Goal: Information Seeking & Learning: Learn about a topic

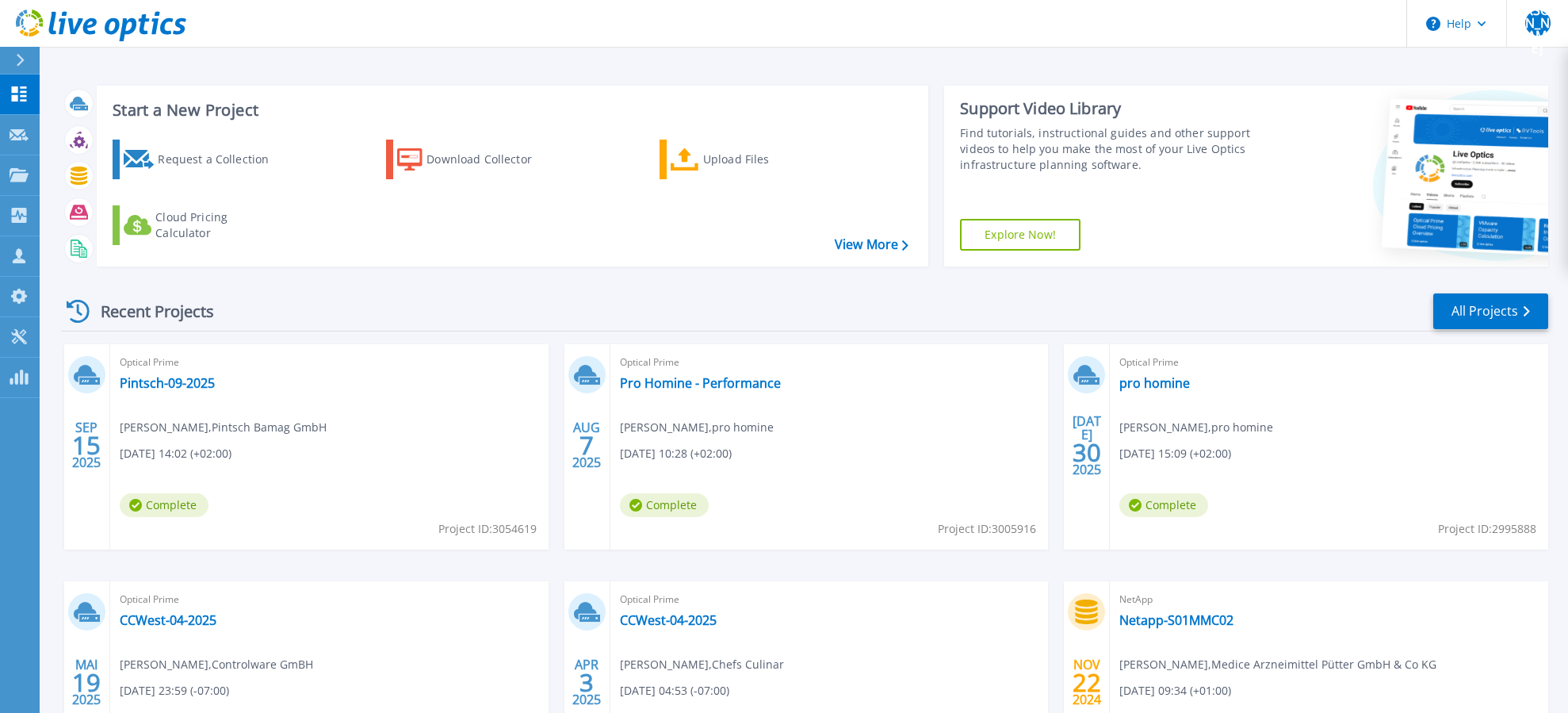
click at [613, 256] on div "Request a Collection Download Collector Upload Files Cloud Pricing Calculator" at bounding box center [510, 193] width 821 height 132
click at [174, 381] on link "Pintsch-09-2025" at bounding box center [166, 382] width 95 height 16
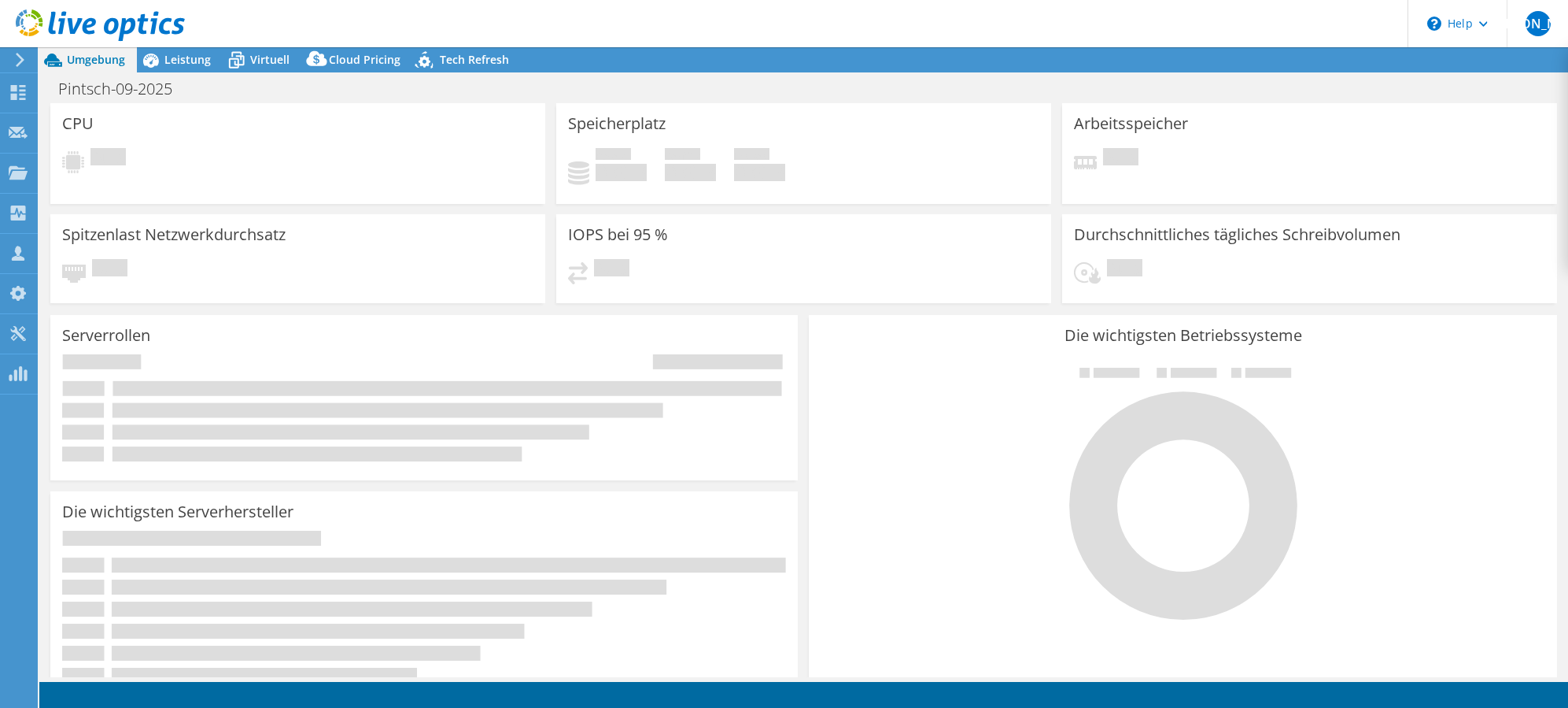
select select "EUFrankfurt"
select select "USD"
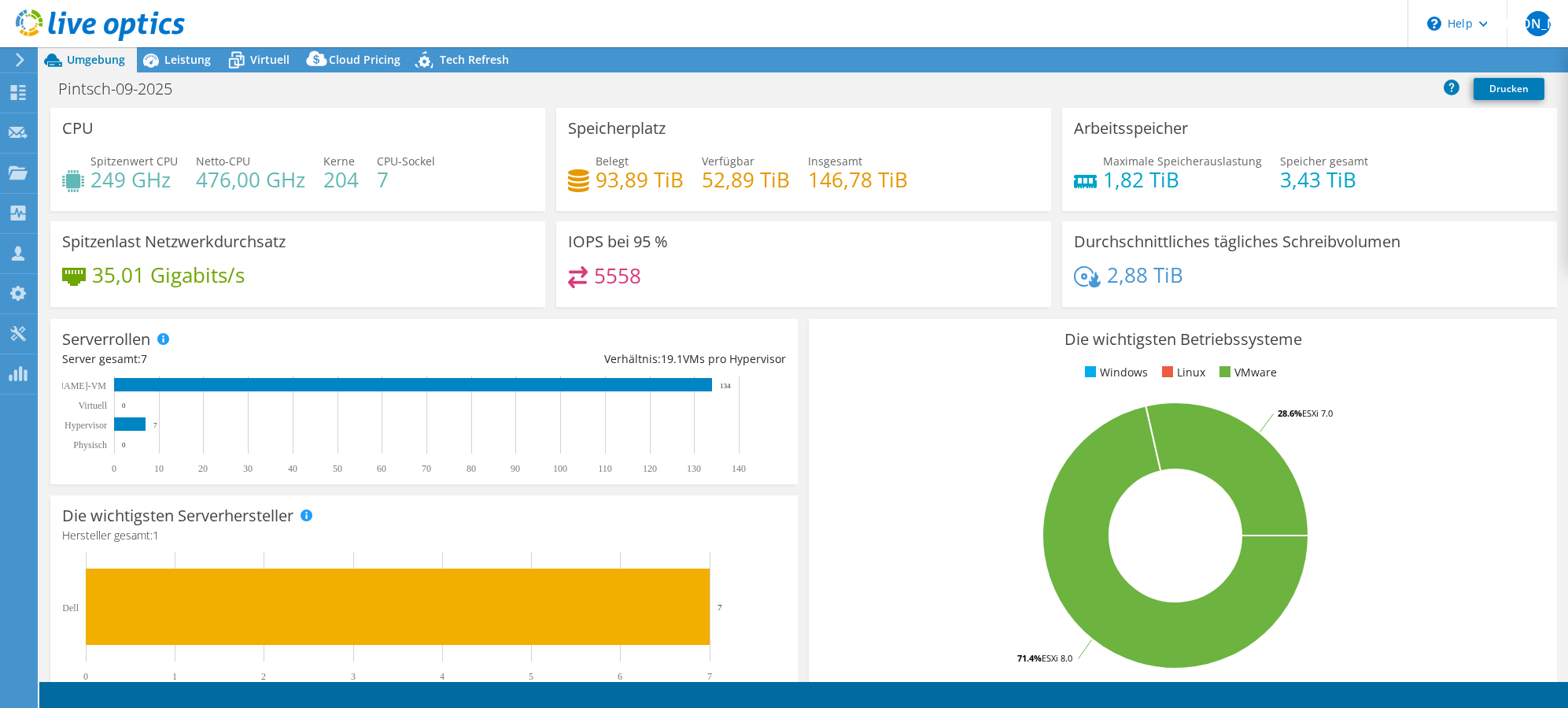
click at [832, 319] on div "Die wichtigsten Betriebssysteme Windows Linux VMware 71.4% ESXi 8.0 28.6% ESXi …" at bounding box center [1183, 507] width 748 height 377
click at [210, 54] on span "Leistung" at bounding box center [187, 60] width 47 height 15
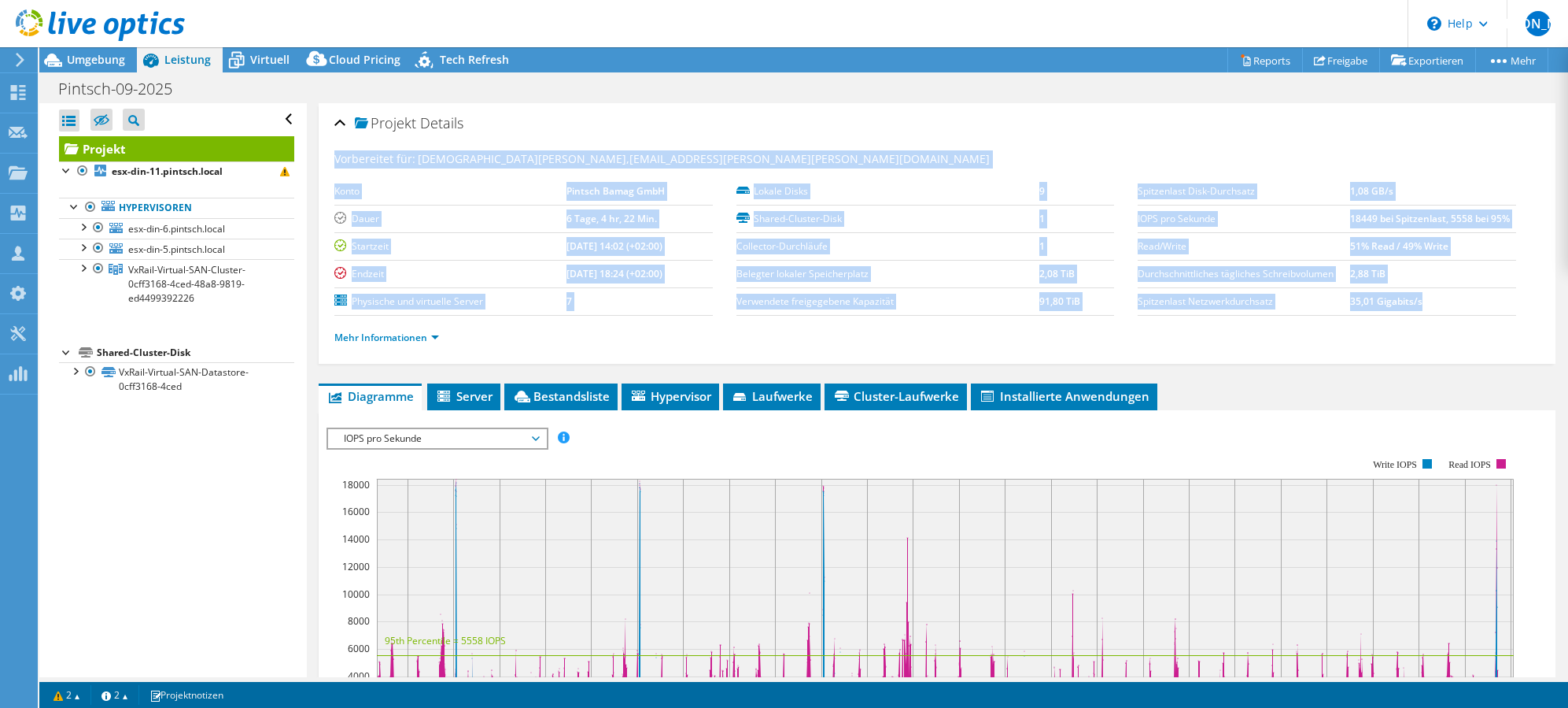
drag, startPoint x: 1465, startPoint y: 302, endPoint x: 852, endPoint y: 136, distance: 635.1
click at [842, 133] on div "Projekt Details Vorbereitet für: Christian Kessler, christian.kessler@pintsch.n…" at bounding box center [937, 233] width 1237 height 260
drag, startPoint x: 852, startPoint y: 136, endPoint x: 1258, endPoint y: 225, distance: 415.6
click at [1258, 225] on label "IOPS pro Sekunde" at bounding box center [1243, 218] width 212 height 16
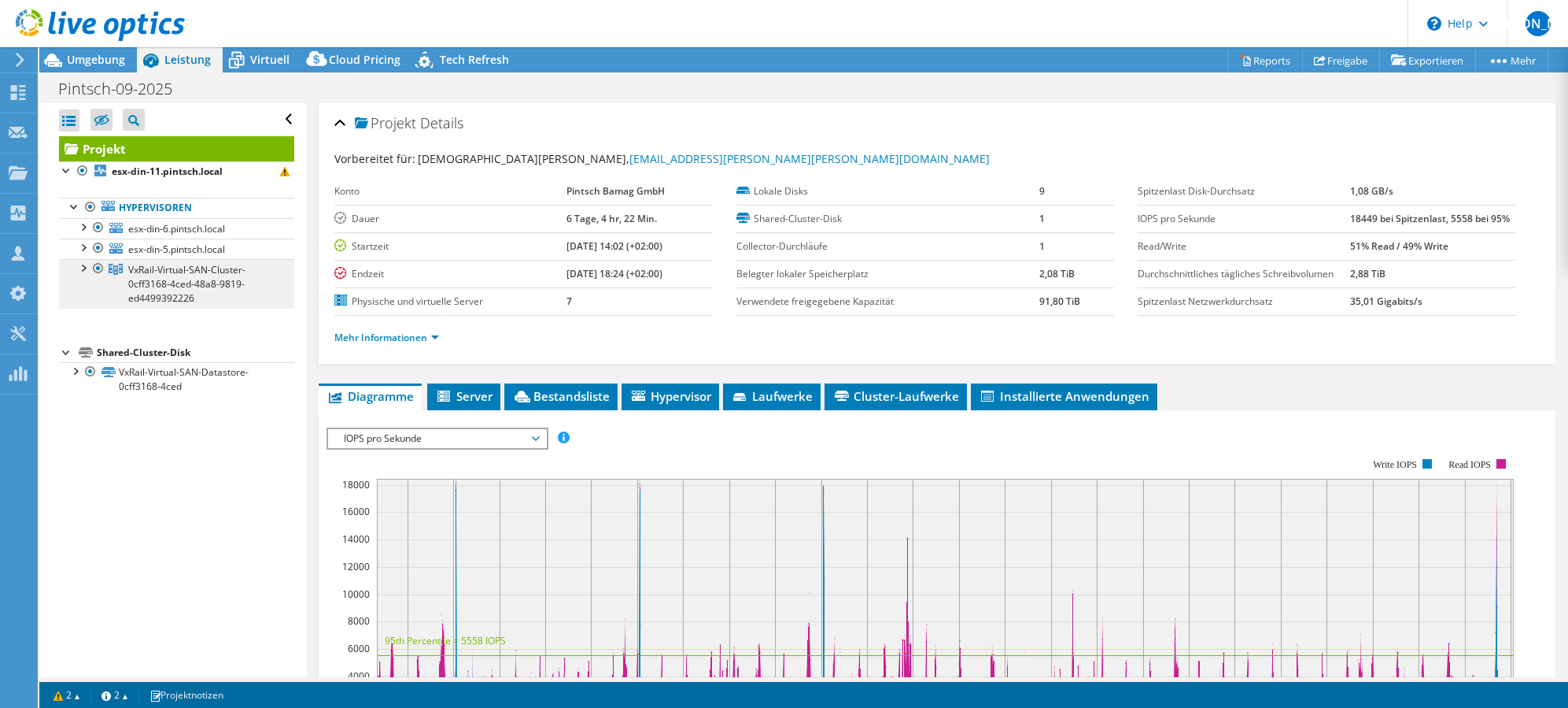
click at [179, 292] on span "VxRail-Virtual-SAN-Cluster-0cff3168-4ced-48a8-9819-ed4499392226" at bounding box center [187, 284] width 117 height 42
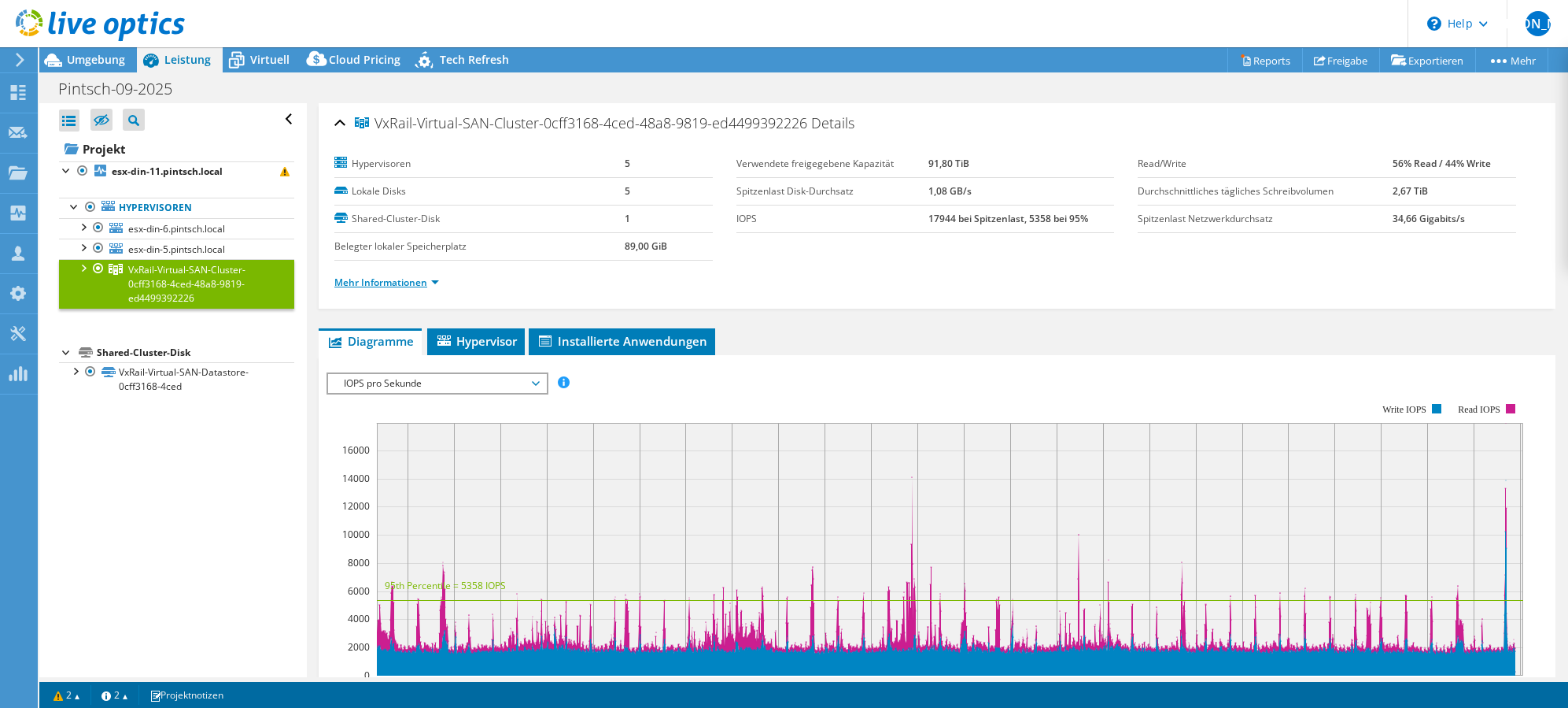
click at [410, 286] on link "Mehr Informationen" at bounding box center [387, 282] width 104 height 13
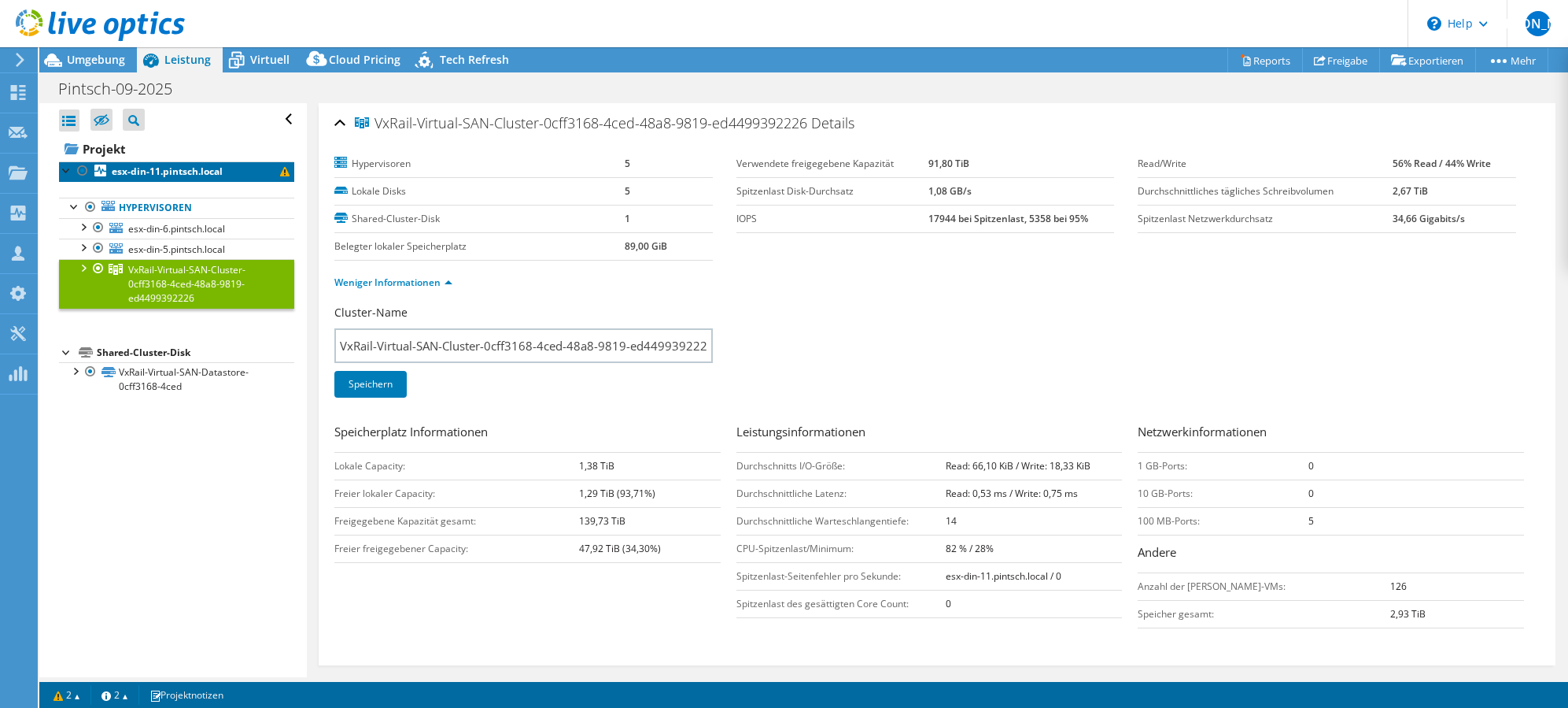
click at [128, 167] on b "esx-din-11.pintsch.local" at bounding box center [167, 171] width 111 height 13
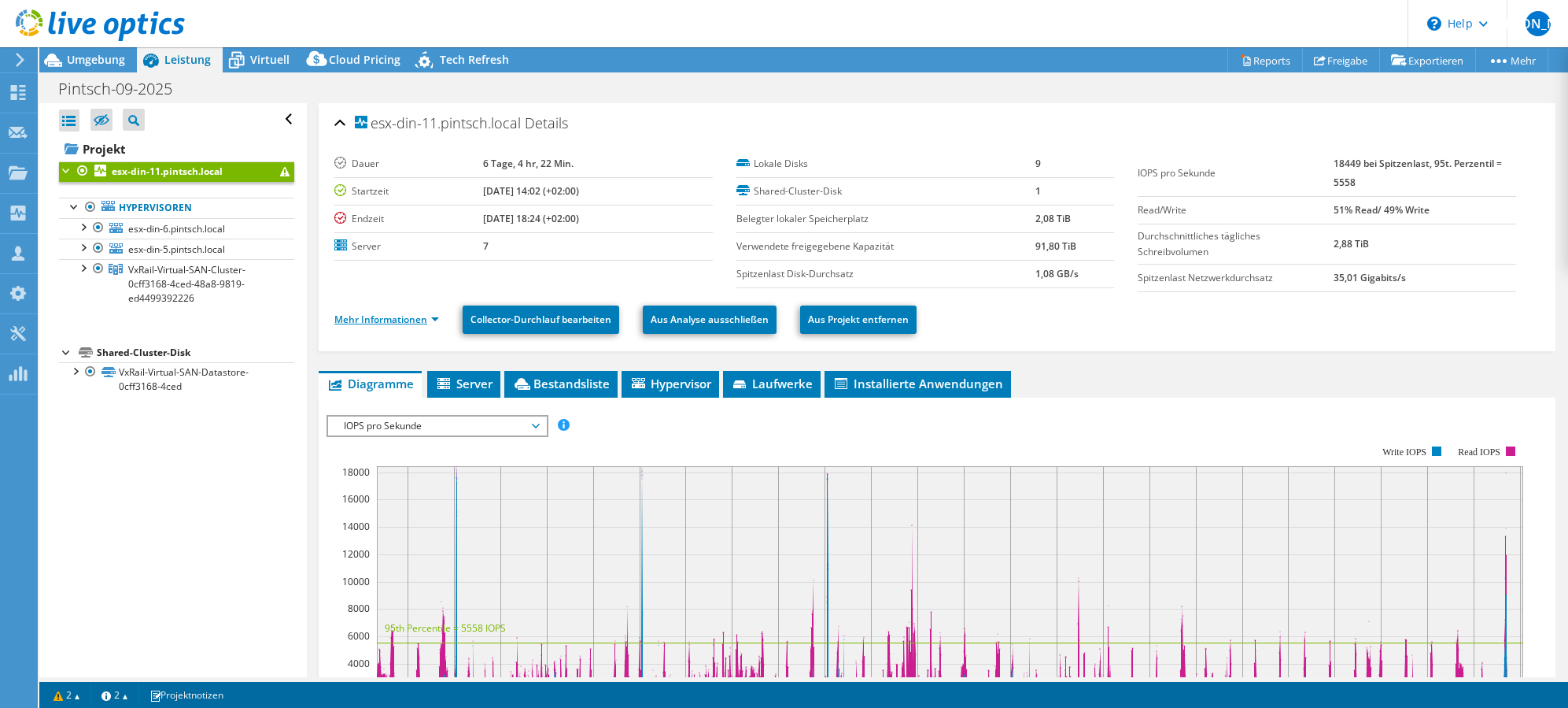
click at [420, 321] on link "Mehr Informationen" at bounding box center [387, 319] width 104 height 13
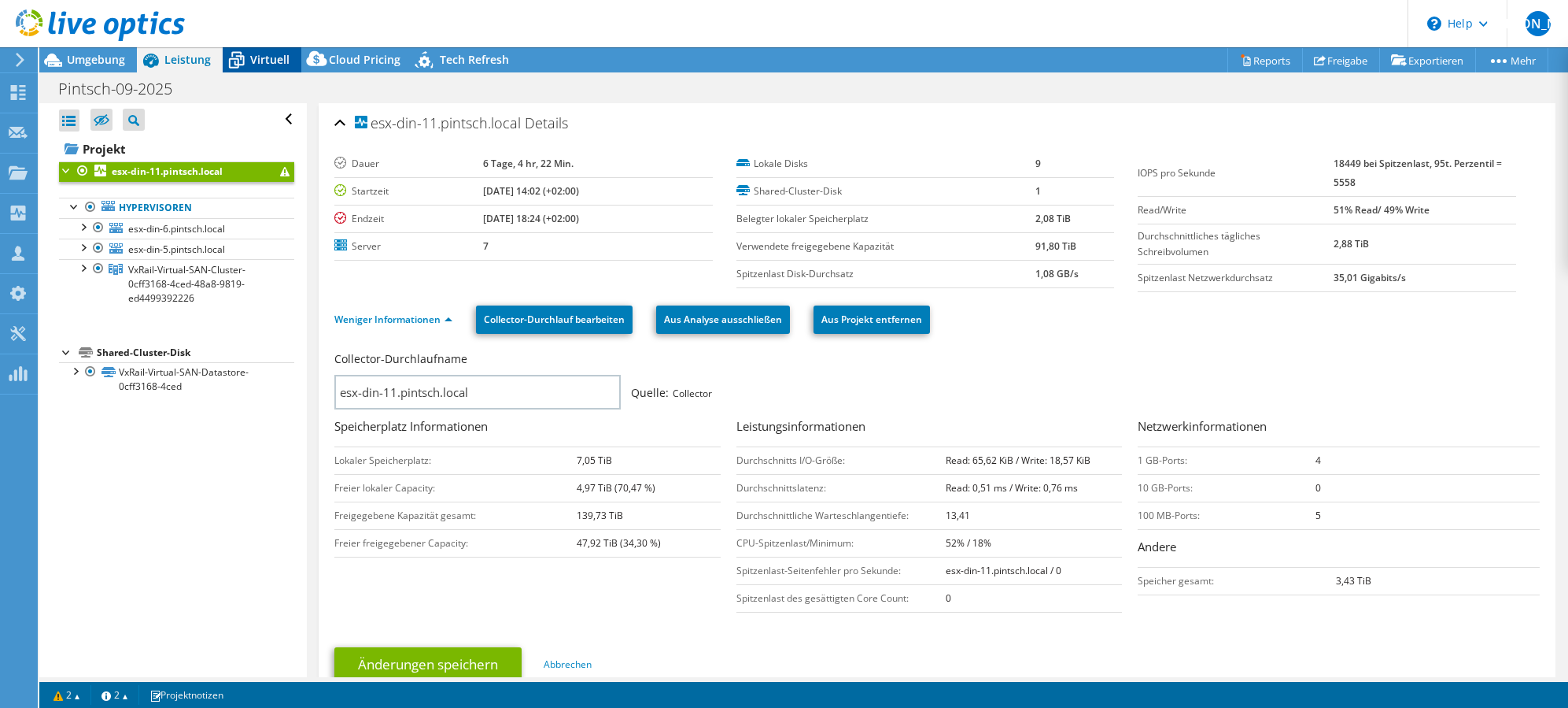
click at [262, 50] on div "Virtuell" at bounding box center [262, 60] width 78 height 25
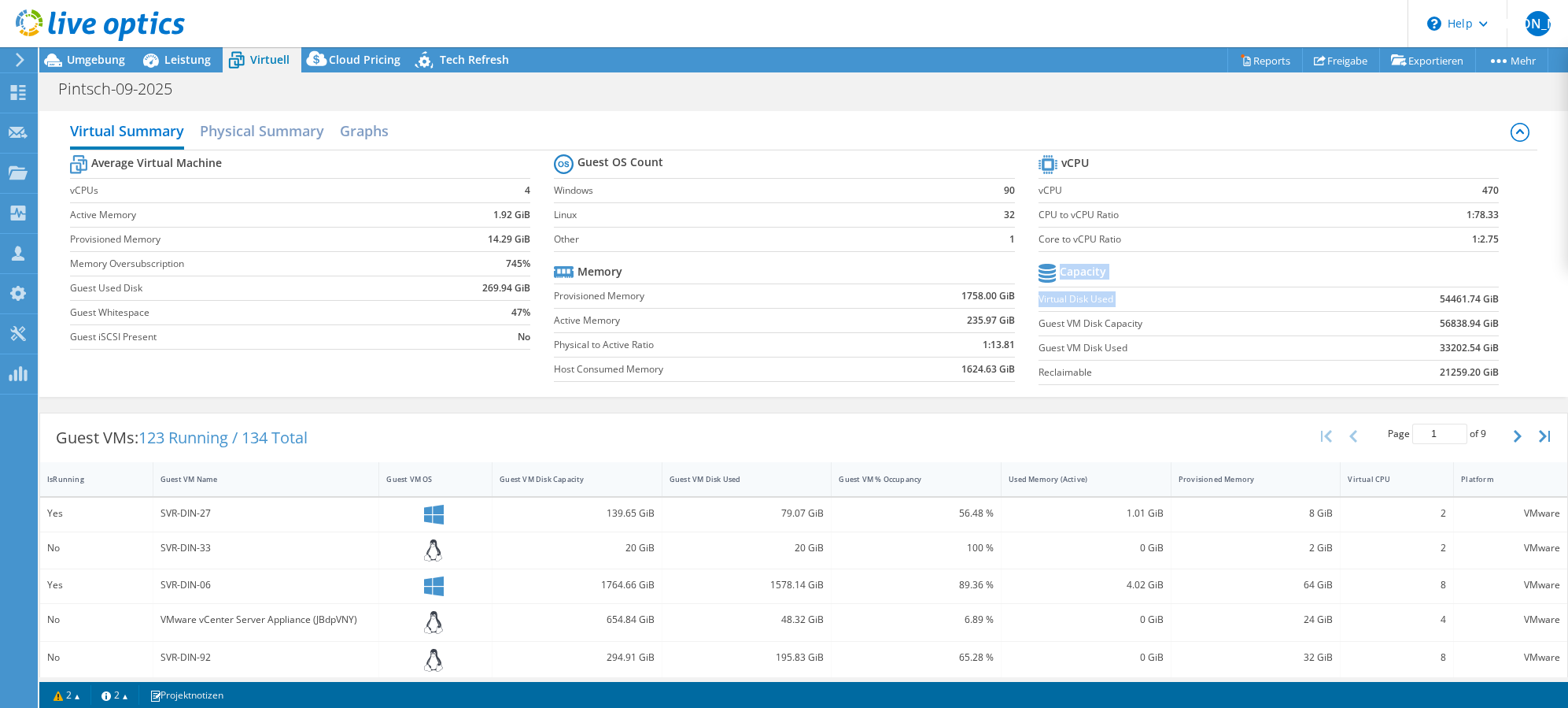
drag, startPoint x: 1493, startPoint y: 295, endPoint x: 1393, endPoint y: 305, distance: 100.5
click at [1392, 305] on section "vCPU vCPU 470 CPU to vCPU Ratio 1:78.33 Core to vCPU Ratio 1:2.75 Capacity Virt…" at bounding box center [1281, 271] width 485 height 242
drag, startPoint x: 1393, startPoint y: 305, endPoint x: 1395, endPoint y: 322, distance: 17.1
click at [1395, 322] on td "56838.94 GiB" at bounding box center [1419, 323] width 158 height 24
click at [1463, 303] on b "54461.74 GiB" at bounding box center [1469, 298] width 59 height 16
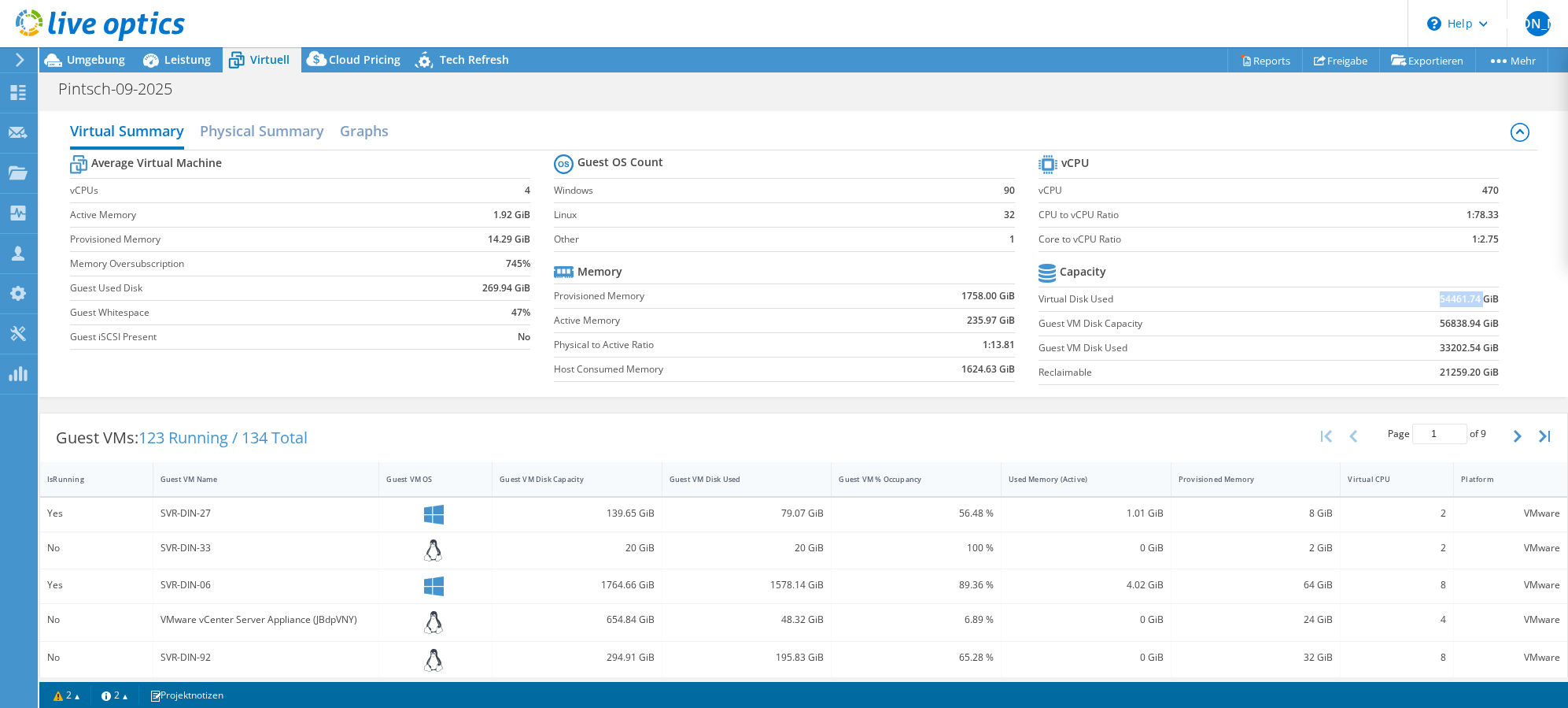
click at [1463, 303] on b "54461.74 GiB" at bounding box center [1469, 298] width 59 height 16
click at [1463, 304] on b "54461.74 GiB" at bounding box center [1469, 298] width 59 height 16
drag, startPoint x: 1460, startPoint y: 310, endPoint x: 1409, endPoint y: 343, distance: 60.7
click at [1409, 343] on td "33202.54 GiB" at bounding box center [1419, 348] width 158 height 24
drag, startPoint x: 1442, startPoint y: 298, endPoint x: 1454, endPoint y: 299, distance: 12.0
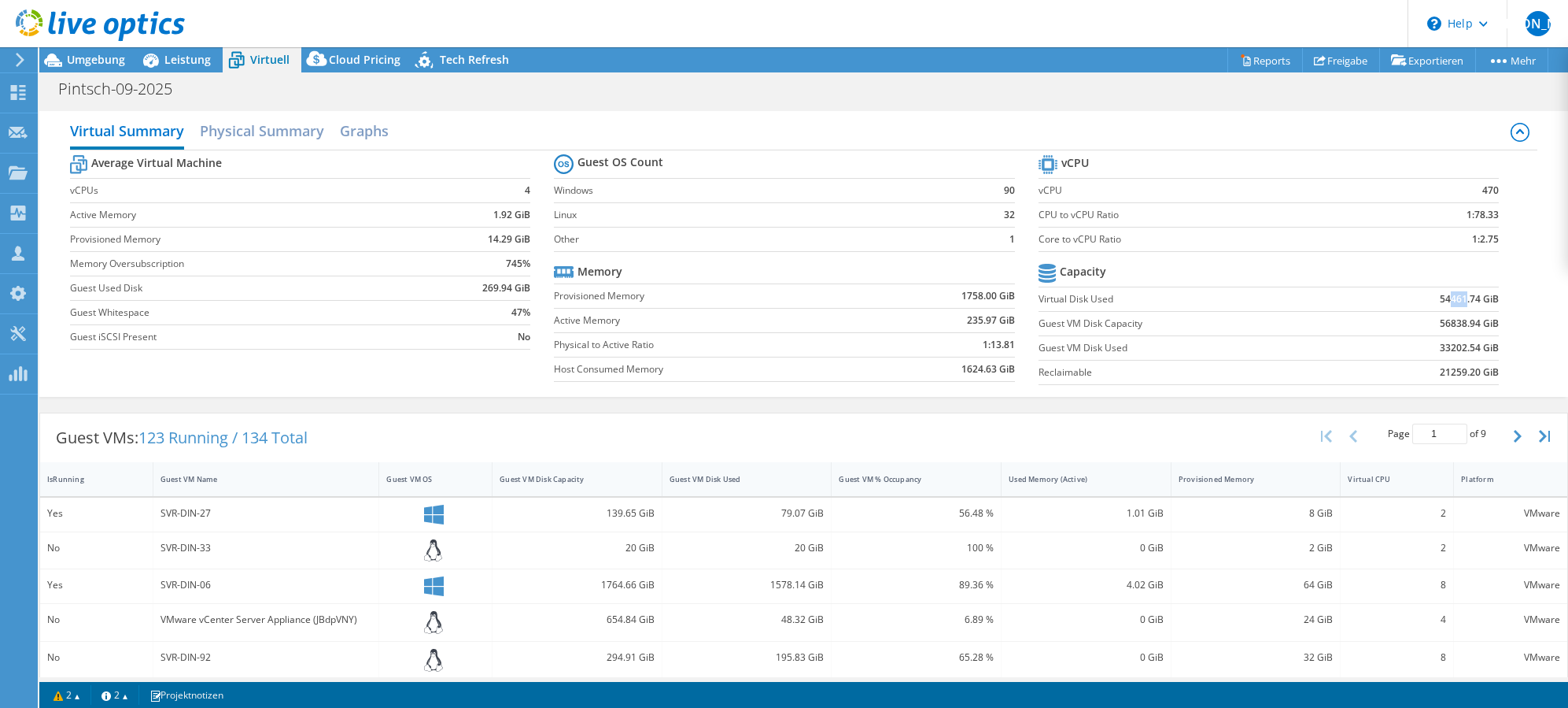
click at [1454, 299] on b "54461.74 GiB" at bounding box center [1469, 298] width 59 height 16
click at [164, 46] on div at bounding box center [92, 26] width 185 height 53
click at [170, 54] on span "Leistung" at bounding box center [187, 60] width 47 height 15
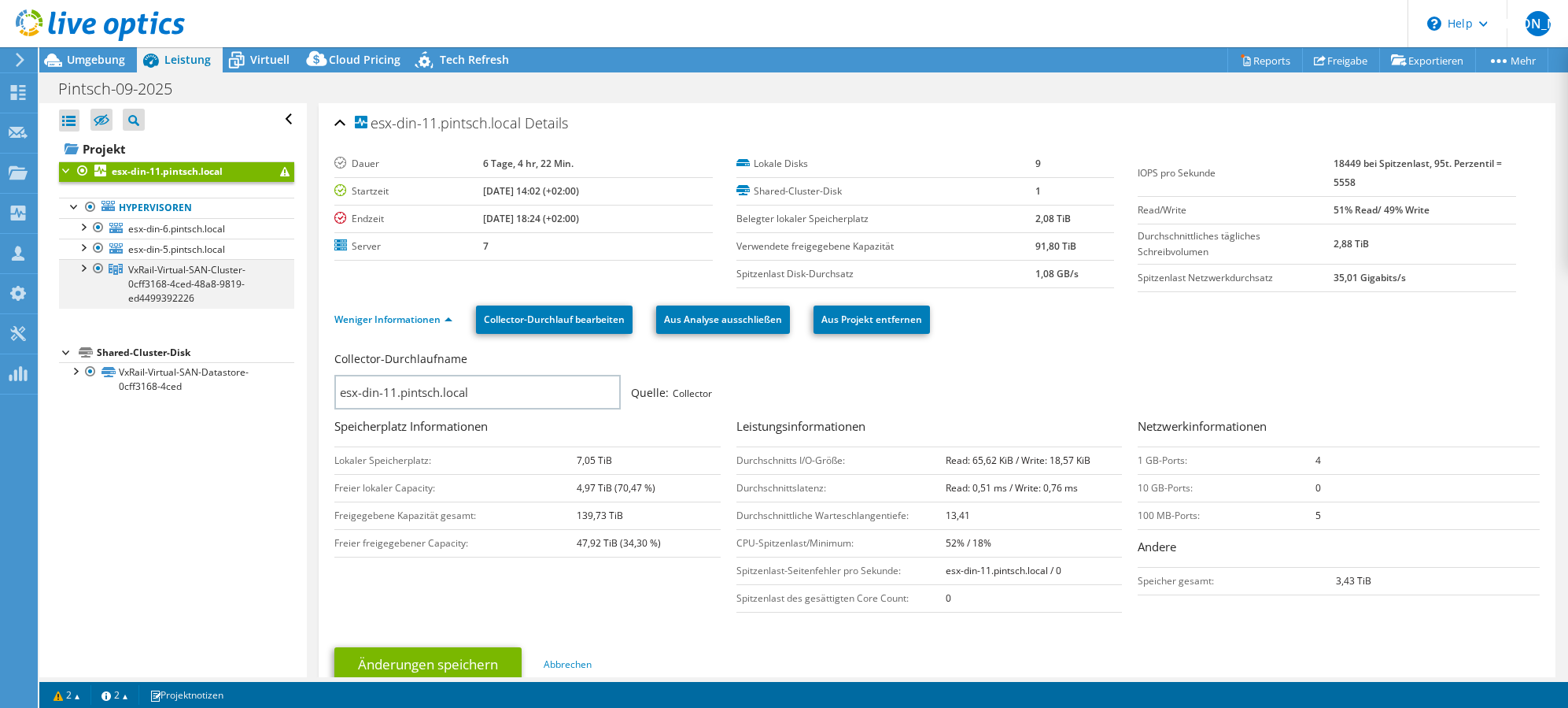
click at [83, 267] on div at bounding box center [82, 267] width 16 height 16
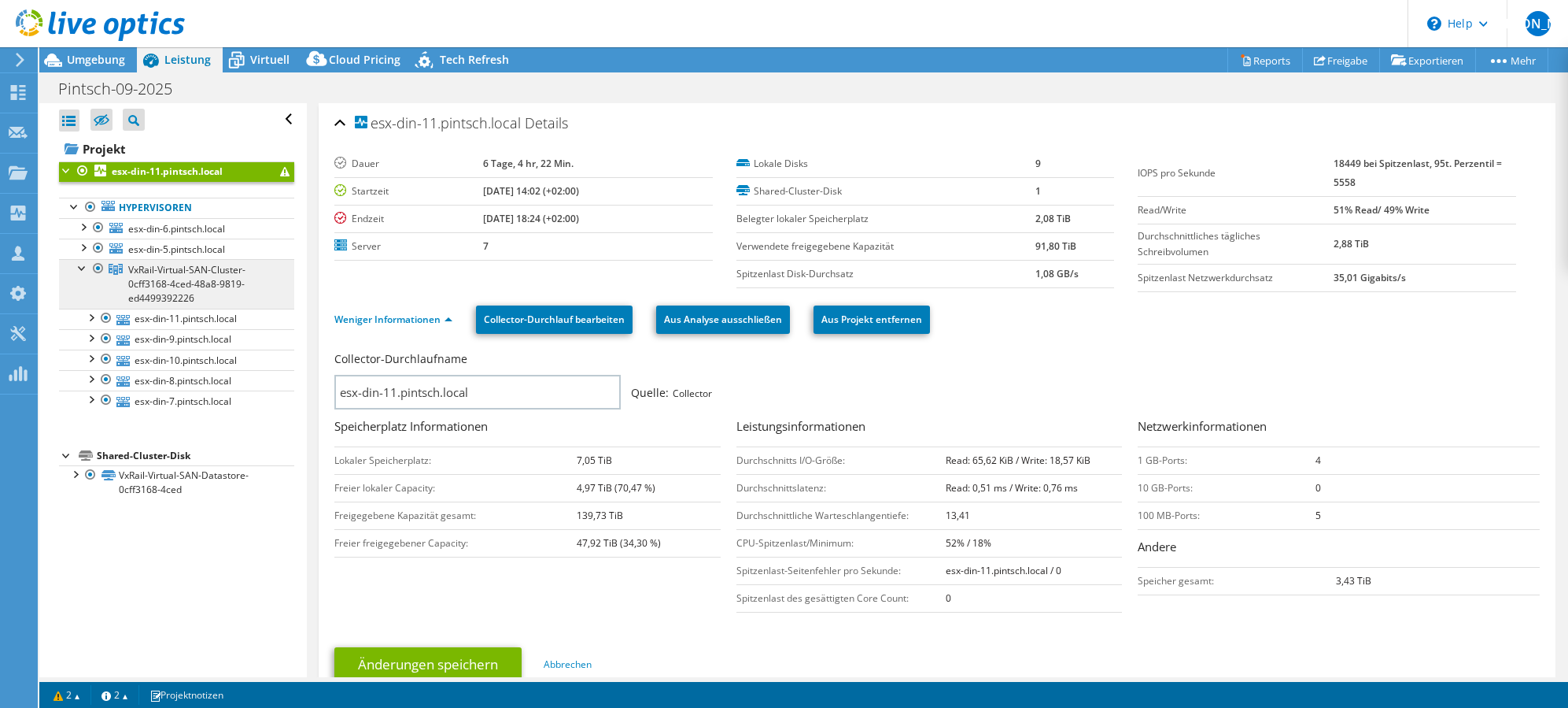
click at [201, 291] on link "VxRail-Virtual-SAN-Cluster-0cff3168-4ced-48a8-9819-ed4499392226" at bounding box center [176, 284] width 235 height 49
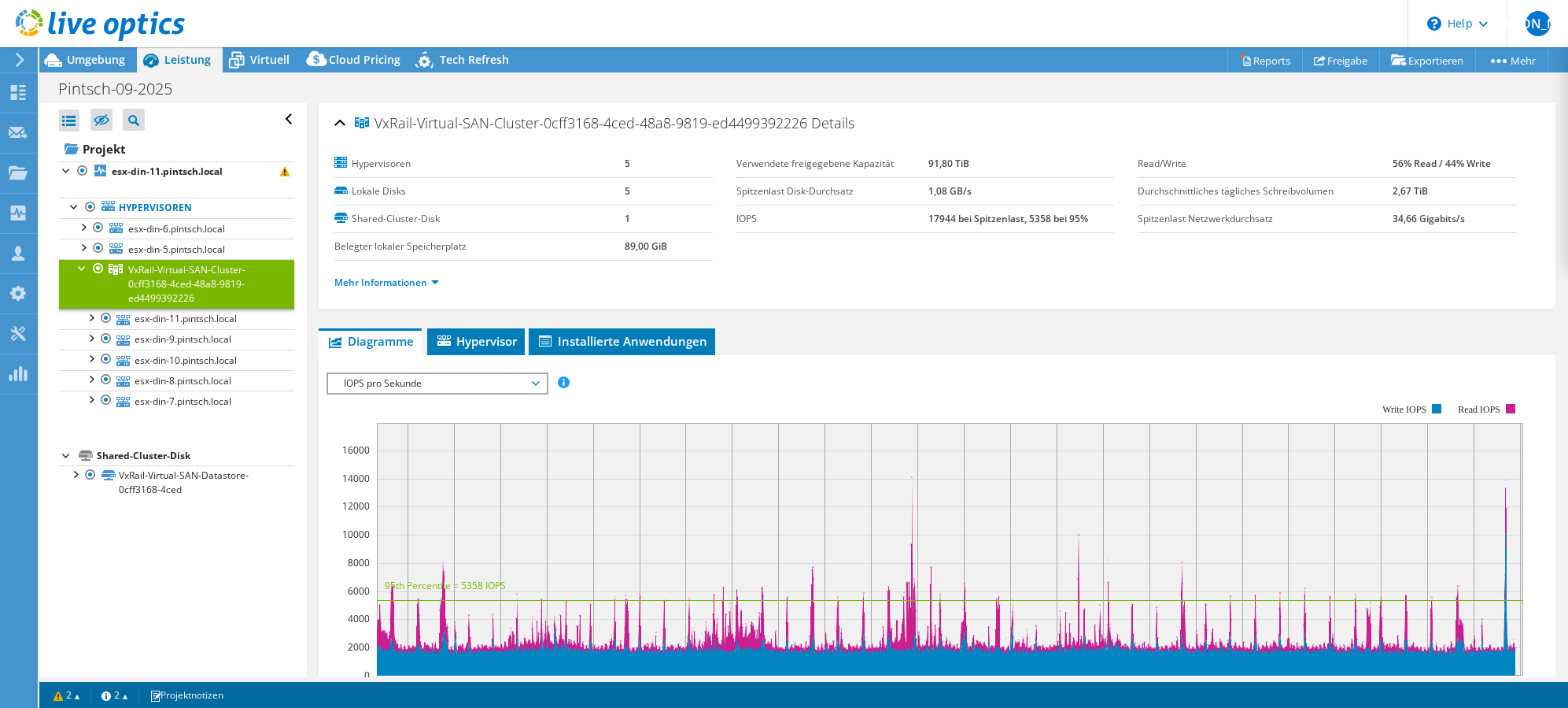
click at [1035, 237] on section "Hypervisoren 5 Lokale Disks 5 Shared-Cluster-Disk 1 Belegter lokaler Speicherpl…" at bounding box center [736, 205] width 804 height 110
click at [150, 165] on b "esx-din-11.pintsch.local" at bounding box center [167, 171] width 111 height 13
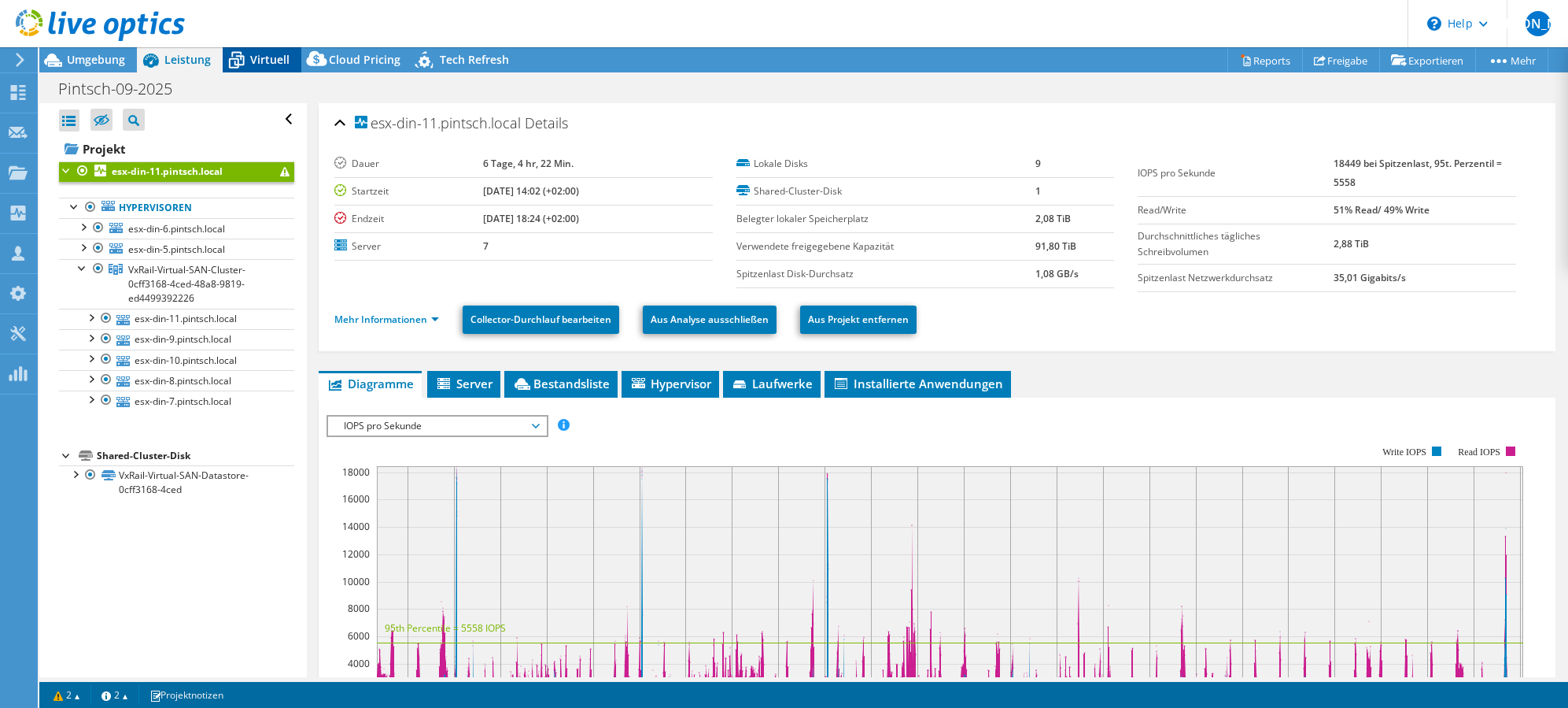
click at [274, 52] on span "Virtuell" at bounding box center [269, 60] width 39 height 15
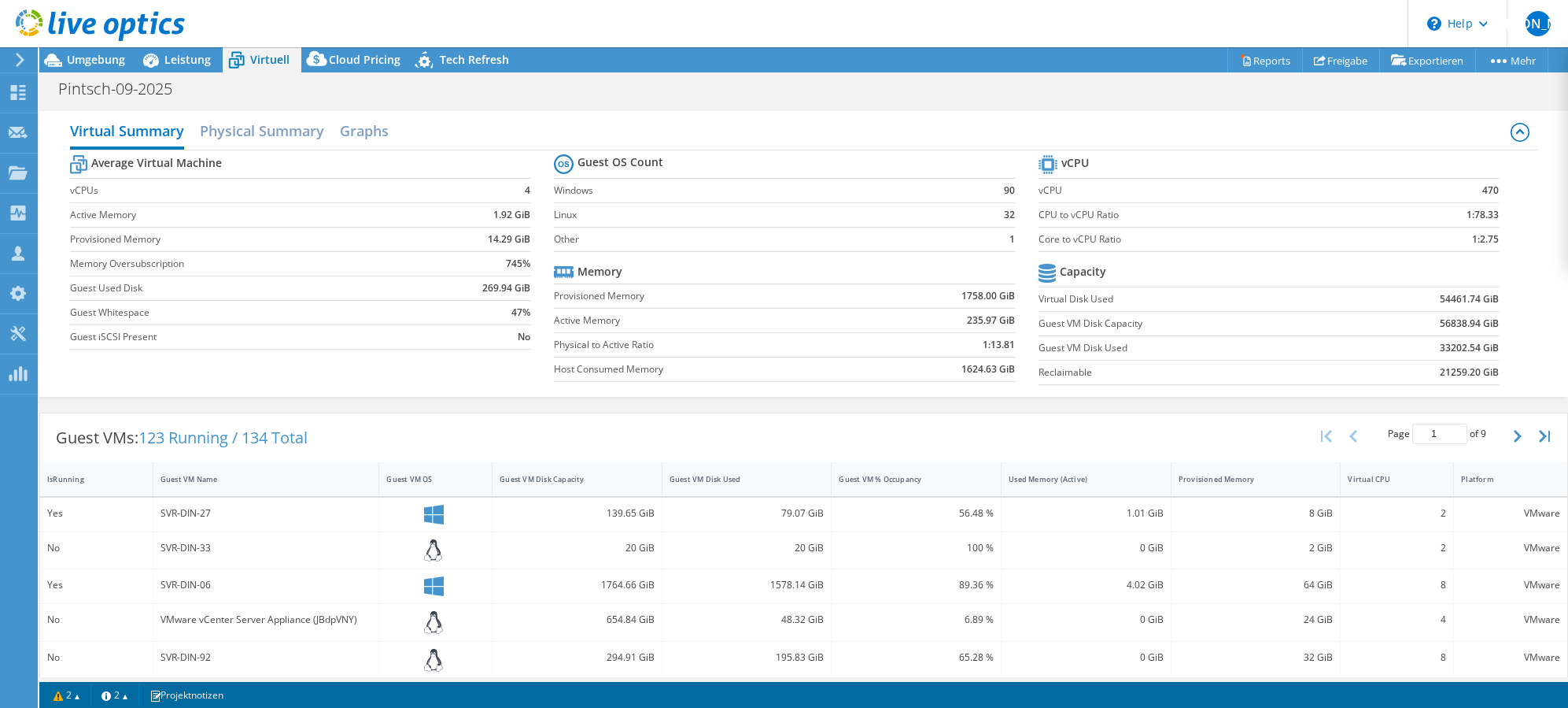
click at [1297, 330] on label "Guest VM Disk Capacity" at bounding box center [1189, 323] width 301 height 16
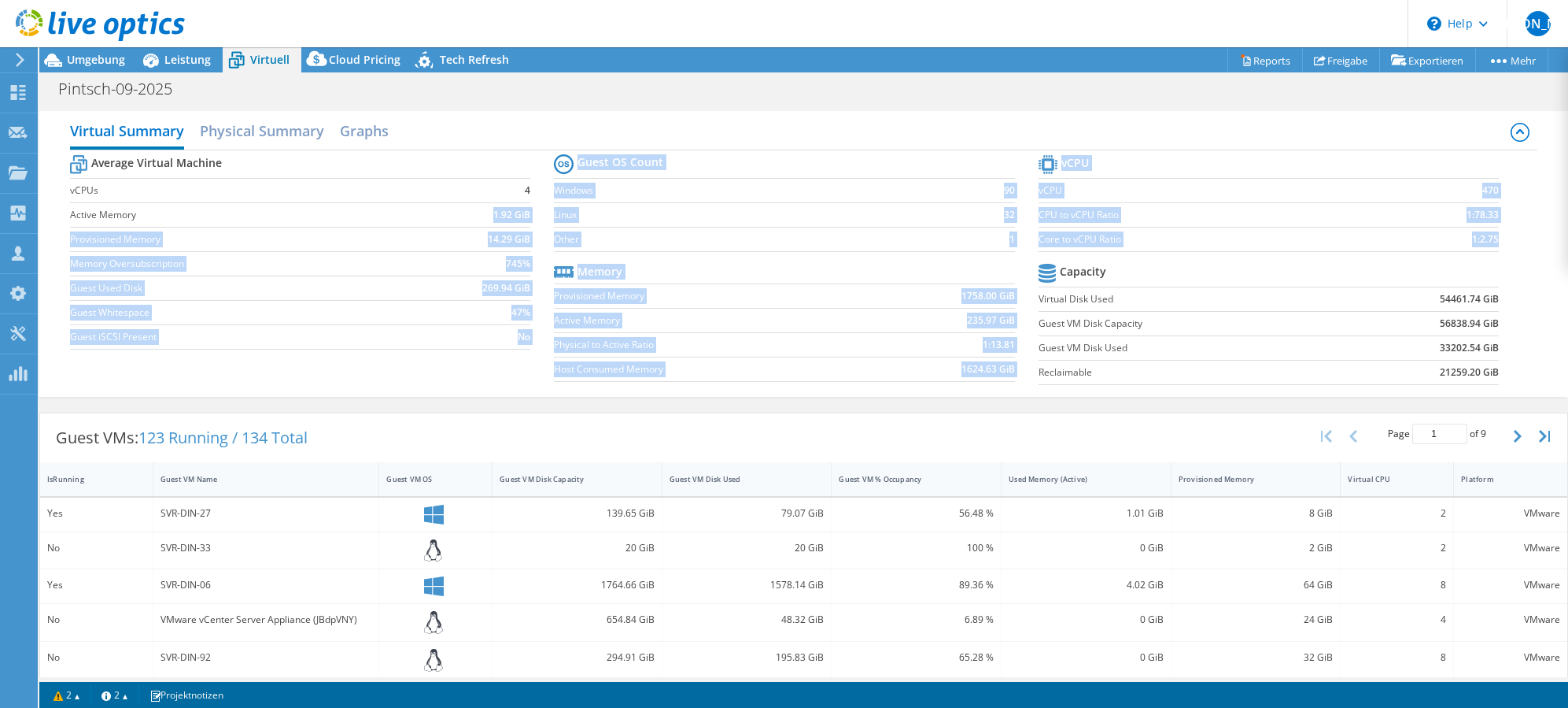
drag, startPoint x: 471, startPoint y: 207, endPoint x: 1539, endPoint y: 381, distance: 1082.1
click at [1543, 381] on div "Virtual Summary Physical Summary Graphs Average Virtual Machine vCPUs 4 Active …" at bounding box center [804, 254] width 1529 height 285
drag, startPoint x: 1539, startPoint y: 381, endPoint x: 1516, endPoint y: 373, distance: 24.4
click at [1516, 373] on div "Average Virtual Machine vCPUs 4 Active Memory 1.92 GiB Provisioned Memory 14.29…" at bounding box center [804, 271] width 1467 height 243
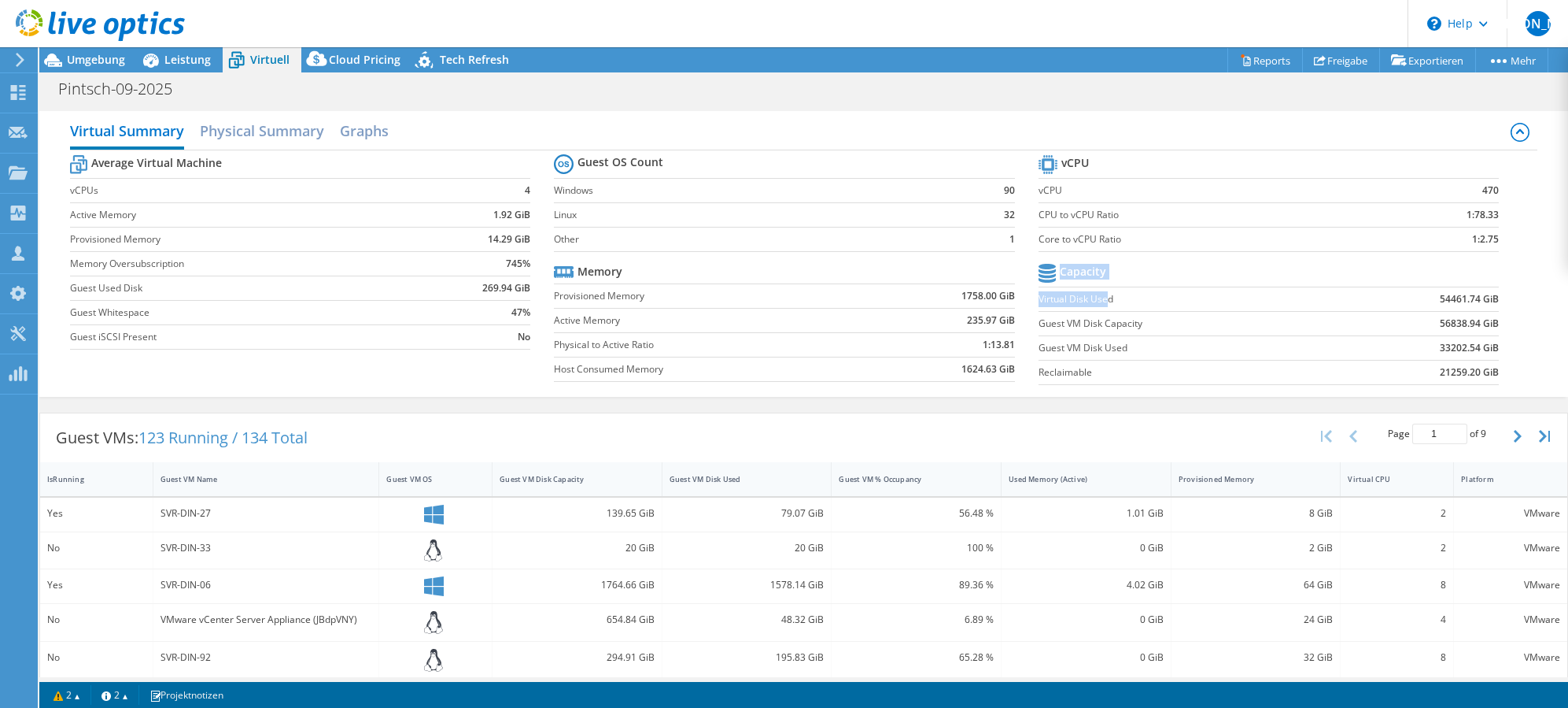
drag, startPoint x: 1506, startPoint y: 376, endPoint x: 1108, endPoint y: 293, distance: 406.6
click at [1102, 290] on section "vCPU vCPU 470 CPU to vCPU Ratio 1:78.33 Core to vCPU Ratio 1:2.75 Capacity Virt…" at bounding box center [1281, 271] width 485 height 242
drag, startPoint x: 1108, startPoint y: 293, endPoint x: 1342, endPoint y: 330, distance: 236.9
click at [1342, 330] on td "56838.94 GiB" at bounding box center [1419, 323] width 158 height 24
drag, startPoint x: 1495, startPoint y: 365, endPoint x: 1047, endPoint y: 324, distance: 449.9
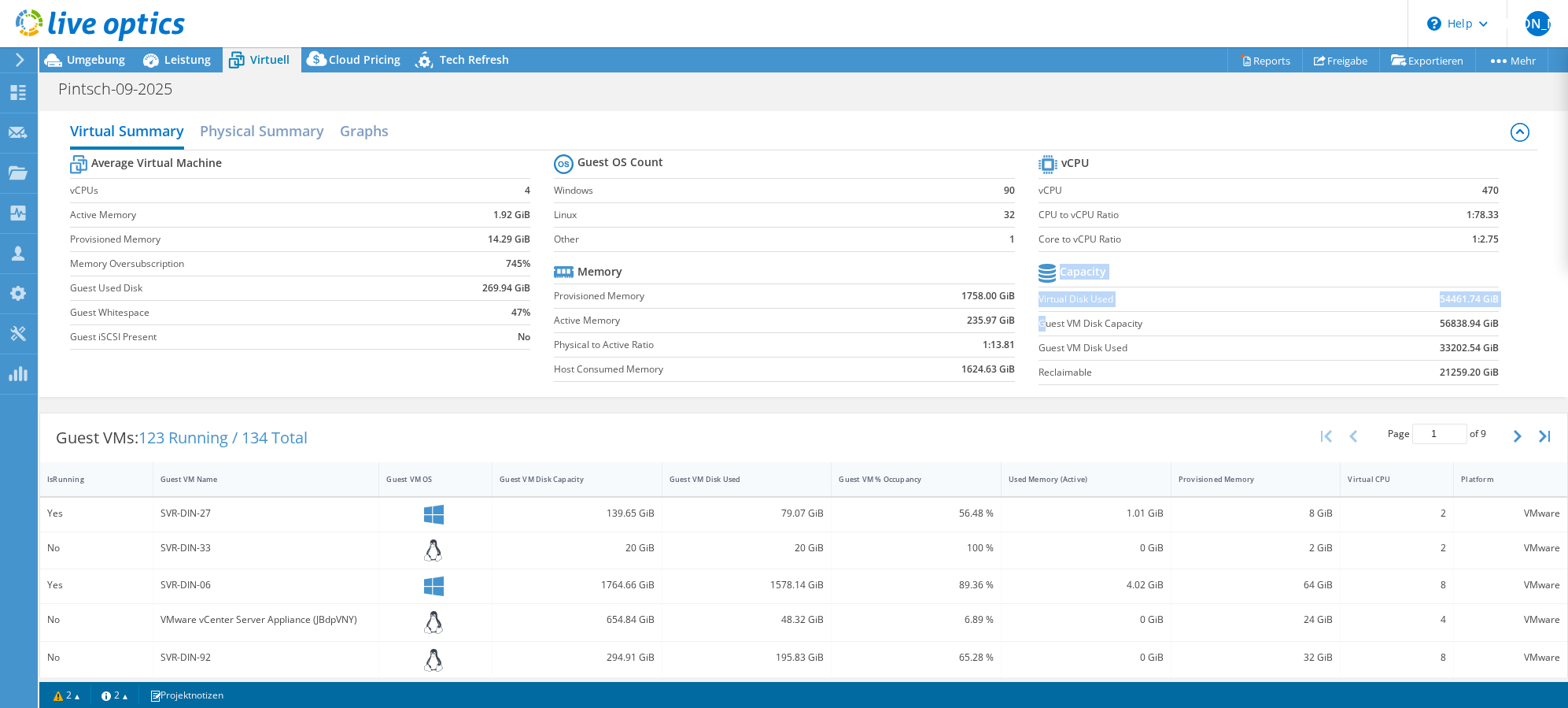
click at [1040, 323] on section "vCPU vCPU 470 CPU to vCPU Ratio 1:78.33 Core to vCPU Ratio 1:2.75 Capacity Virt…" at bounding box center [1281, 271] width 485 height 242
drag, startPoint x: 1047, startPoint y: 324, endPoint x: 1372, endPoint y: 327, distance: 325.0
click at [1372, 327] on td "56838.94 GiB" at bounding box center [1419, 323] width 158 height 24
drag, startPoint x: 1372, startPoint y: 327, endPoint x: 1384, endPoint y: 330, distance: 12.4
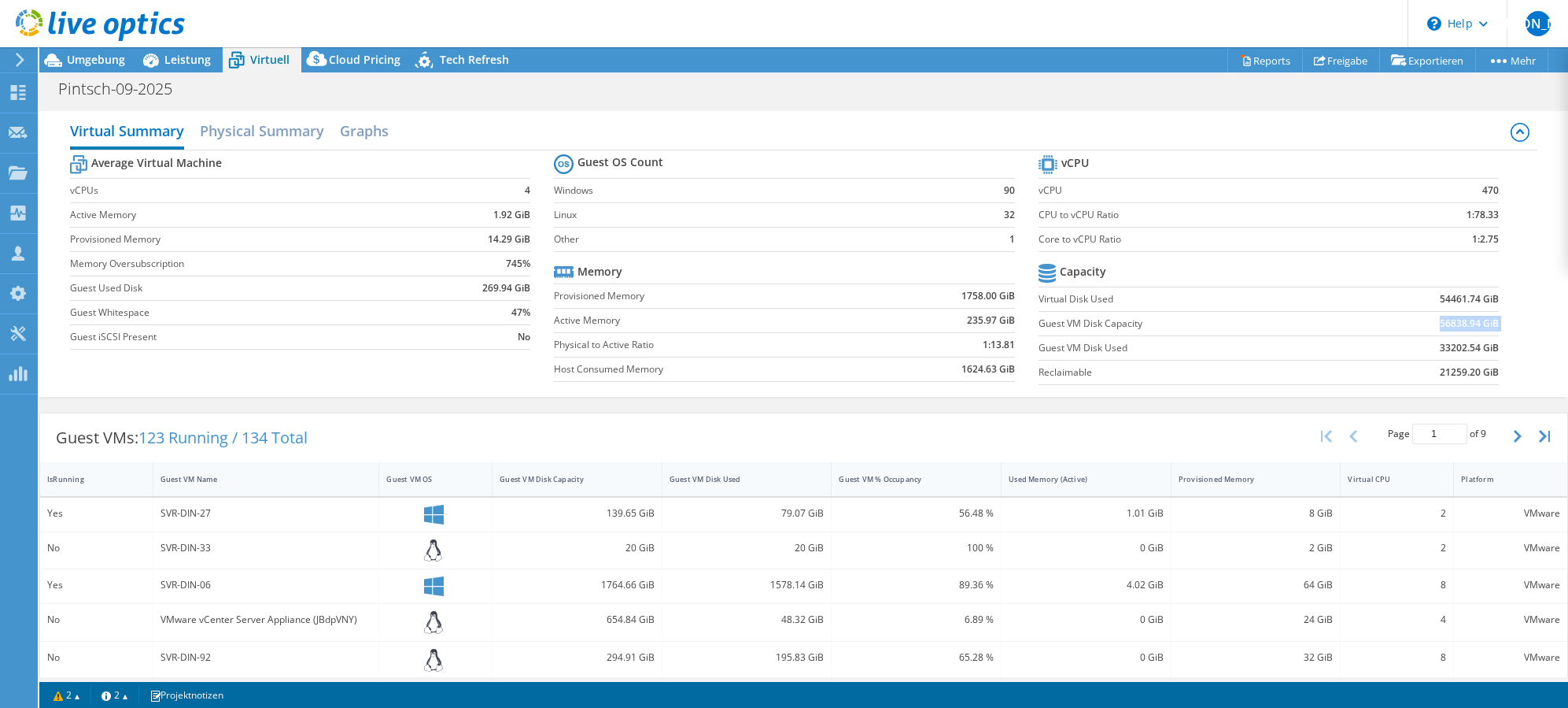
click at [1372, 327] on td "56838.94 GiB" at bounding box center [1419, 323] width 158 height 24
drag, startPoint x: 1384, startPoint y: 330, endPoint x: 1527, endPoint y: 336, distance: 143.1
click at [1527, 336] on div "Virtual Summary Physical Summary Graphs Average Virtual Machine vCPUs 4 Active …" at bounding box center [804, 254] width 1529 height 285
drag, startPoint x: 1449, startPoint y: 329, endPoint x: 1431, endPoint y: 324, distance: 18.7
click at [1430, 325] on div "Average Virtual Machine vCPUs 4 Active Memory 1.92 GiB Provisioned Memory 14.29…" at bounding box center [804, 271] width 1467 height 243
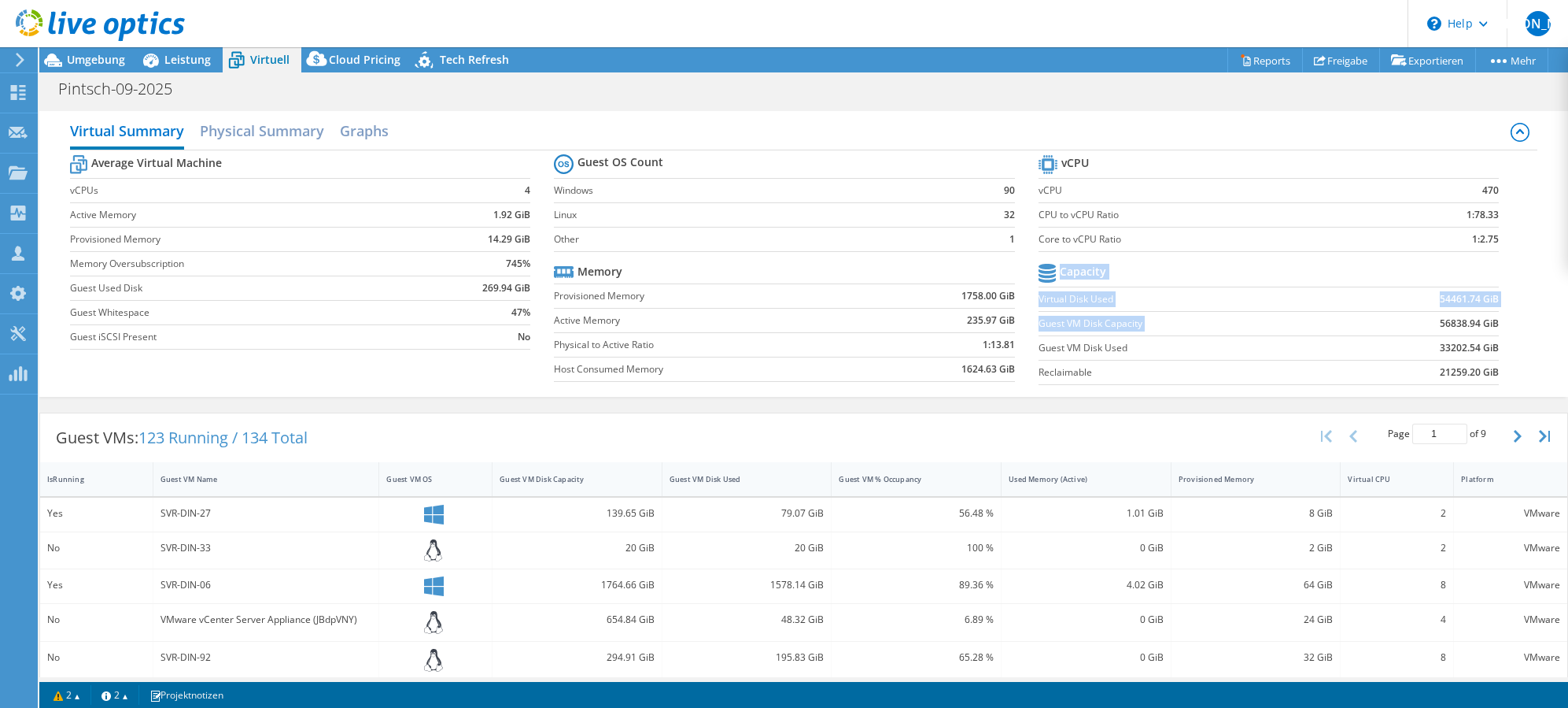
click at [1440, 323] on b "56838.94 GiB" at bounding box center [1469, 323] width 59 height 16
drag, startPoint x: 1438, startPoint y: 323, endPoint x: 1460, endPoint y: 321, distance: 22.1
click at [1460, 321] on b "56838.94 GiB" at bounding box center [1469, 323] width 59 height 16
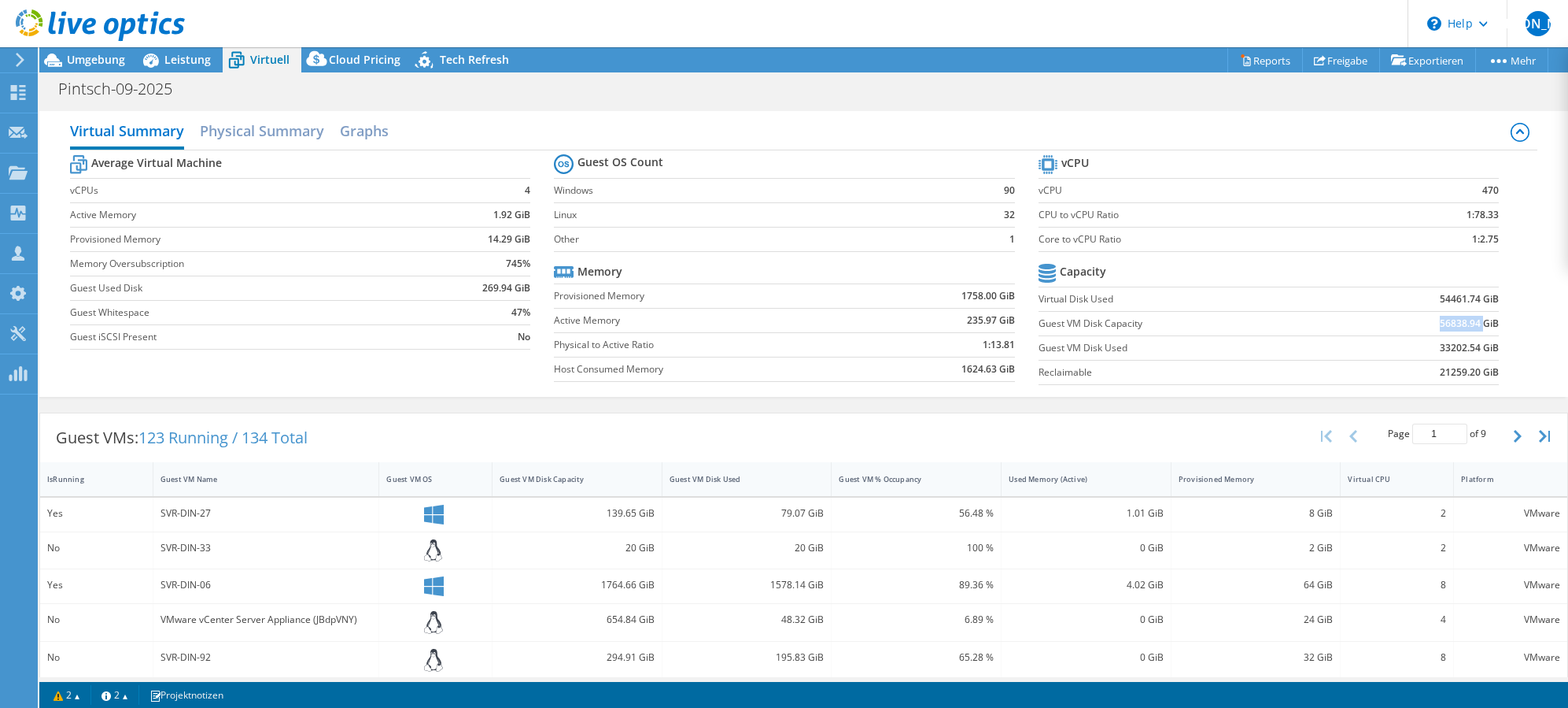
click at [1460, 321] on b "56838.94 GiB" at bounding box center [1469, 323] width 59 height 16
drag, startPoint x: 1458, startPoint y: 322, endPoint x: 1437, endPoint y: 326, distance: 21.4
click at [1440, 326] on b "56838.94 GiB" at bounding box center [1469, 323] width 59 height 16
click at [1514, 436] on icon "button" at bounding box center [1518, 437] width 7 height 13
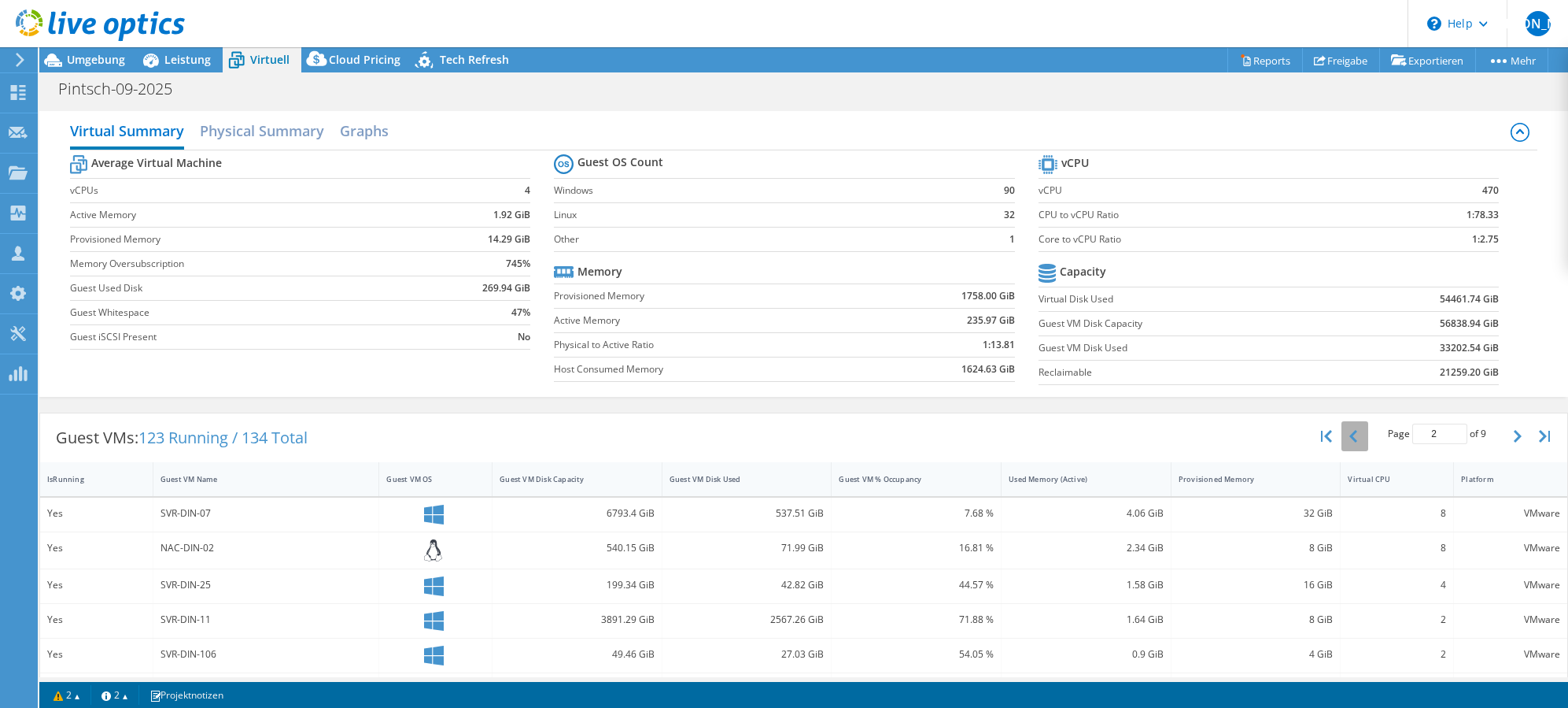
click at [1349, 441] on icon "button" at bounding box center [1353, 437] width 7 height 13
type input "1"
click at [581, 482] on div "Guest VM Disk Capacity" at bounding box center [568, 479] width 136 height 10
click at [585, 479] on div "Guest VM Disk Capacity" at bounding box center [568, 479] width 136 height 10
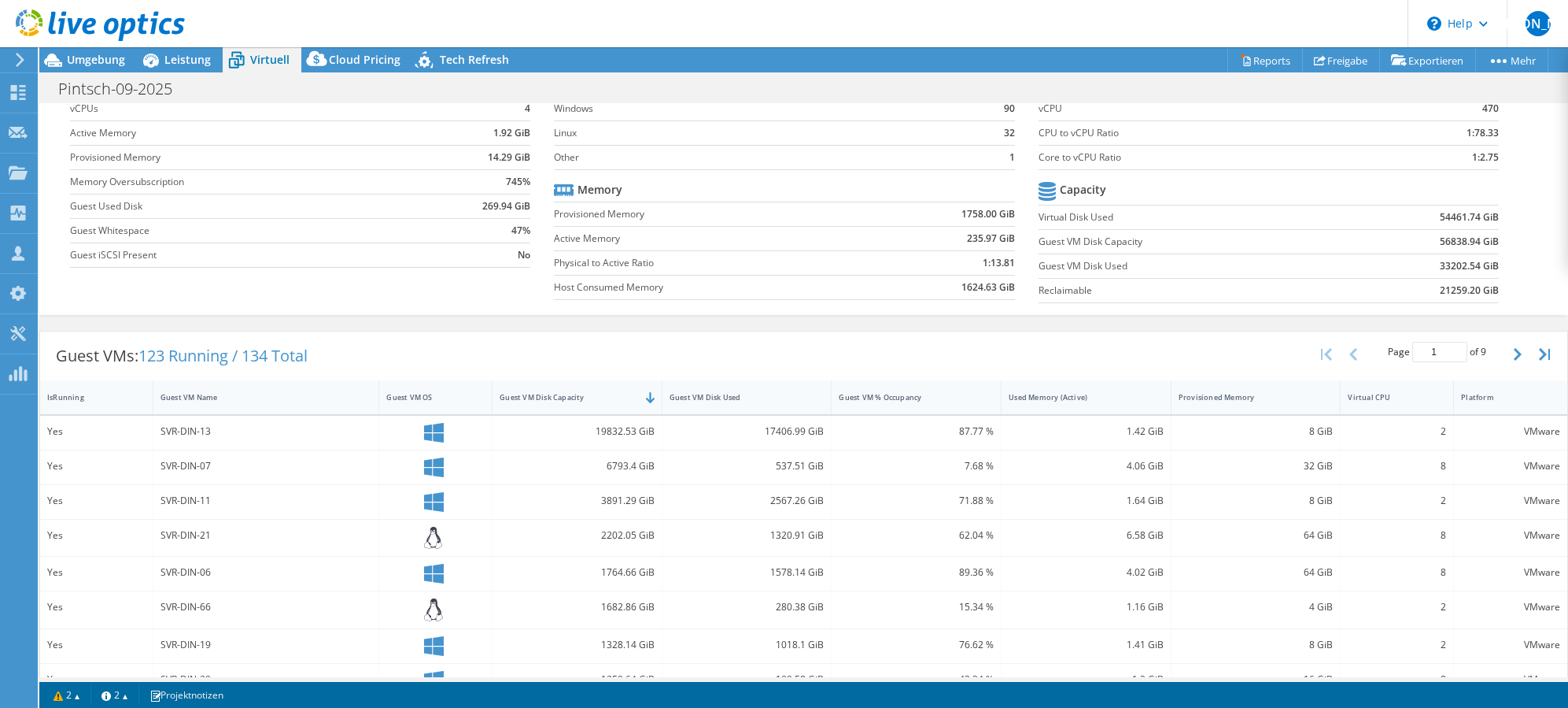
scroll to position [158, 0]
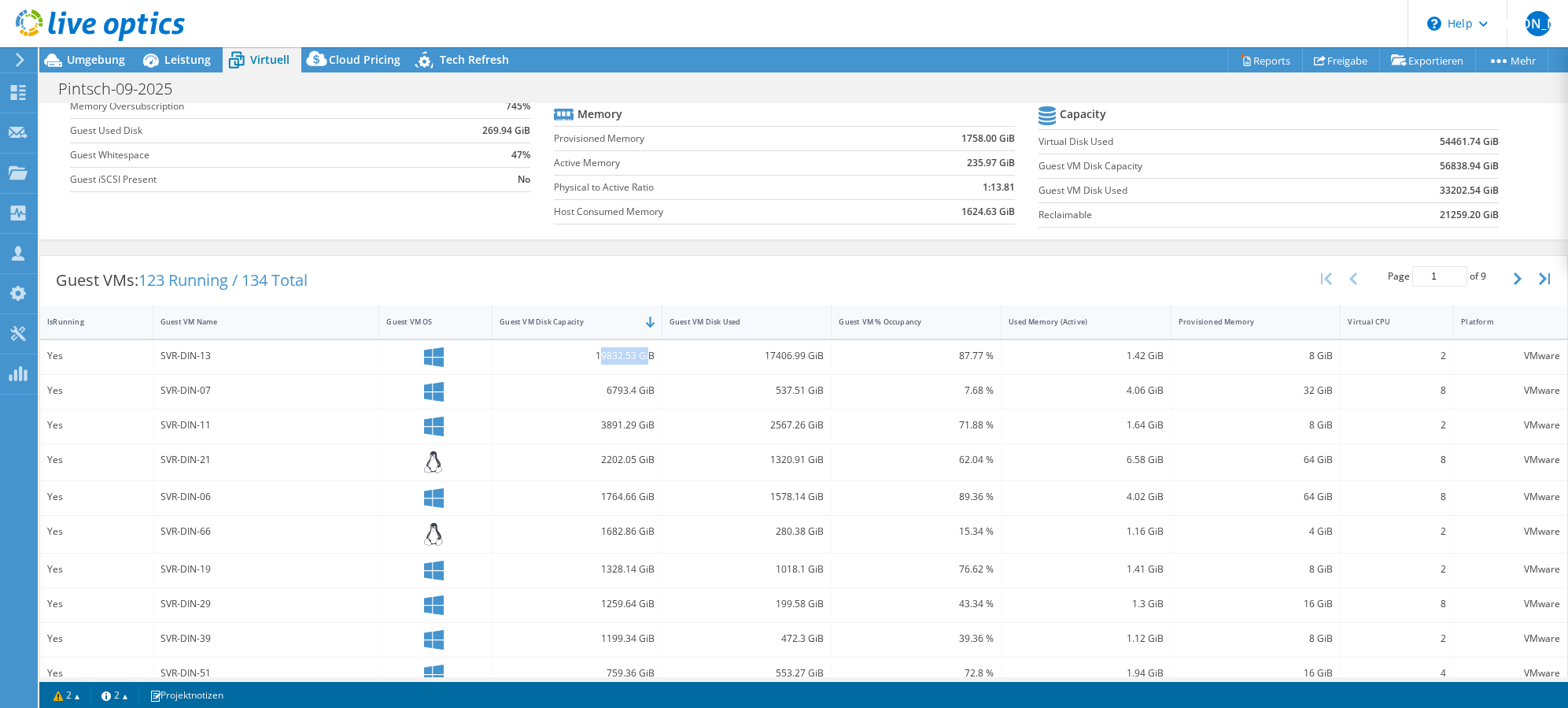
drag, startPoint x: 599, startPoint y: 355, endPoint x: 644, endPoint y: 359, distance: 45.2
click at [644, 359] on div "19832.53 GiB" at bounding box center [577, 355] width 155 height 18
drag, startPoint x: 617, startPoint y: 397, endPoint x: 674, endPoint y: 396, distance: 57.0
click at [674, 396] on div "Yes SVR-DIN-07 6793.4 GiB 537.51 GiB 7.68 % 4.06 GiB 32 GiB 8 VMware" at bounding box center [804, 392] width 1527 height 34
drag, startPoint x: 592, startPoint y: 429, endPoint x: 675, endPoint y: 441, distance: 83.9
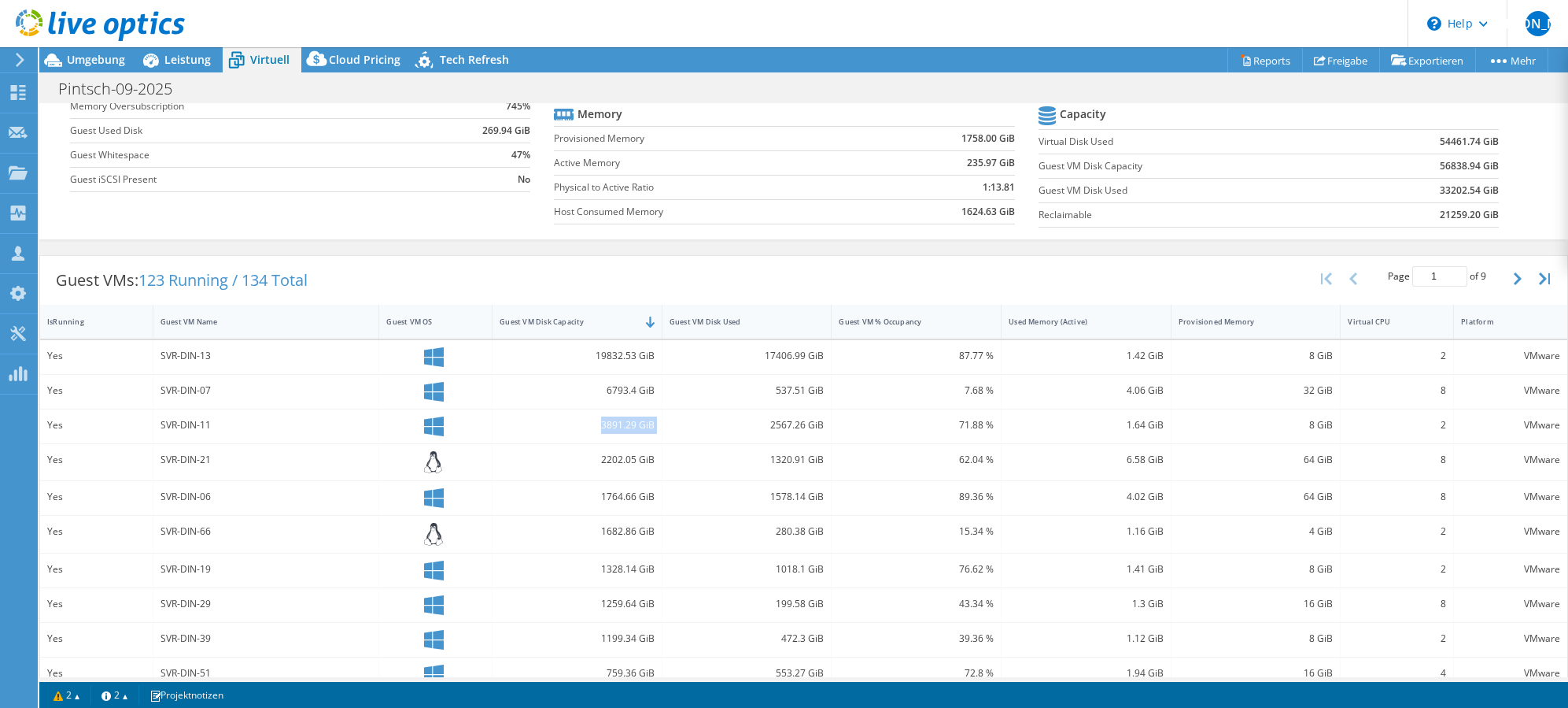
click at [675, 441] on div "Yes SVR-DIN-11 3891.29 GiB 2567.26 GiB 71.88 % 1.64 GiB 8 GiB 2 VMware" at bounding box center [804, 426] width 1527 height 34
drag, startPoint x: 675, startPoint y: 441, endPoint x: 667, endPoint y: 466, distance: 26.2
click at [667, 466] on div "Yes SVR-DIN-21 2202.05 GiB 1320.91 GiB 62.04 % 6.58 GiB 64 GiB 8 VMware" at bounding box center [804, 463] width 1527 height 37
drag, startPoint x: 667, startPoint y: 466, endPoint x: 617, endPoint y: 484, distance: 53.1
click at [617, 484] on div "1764.66 GiB" at bounding box center [577, 498] width 170 height 34
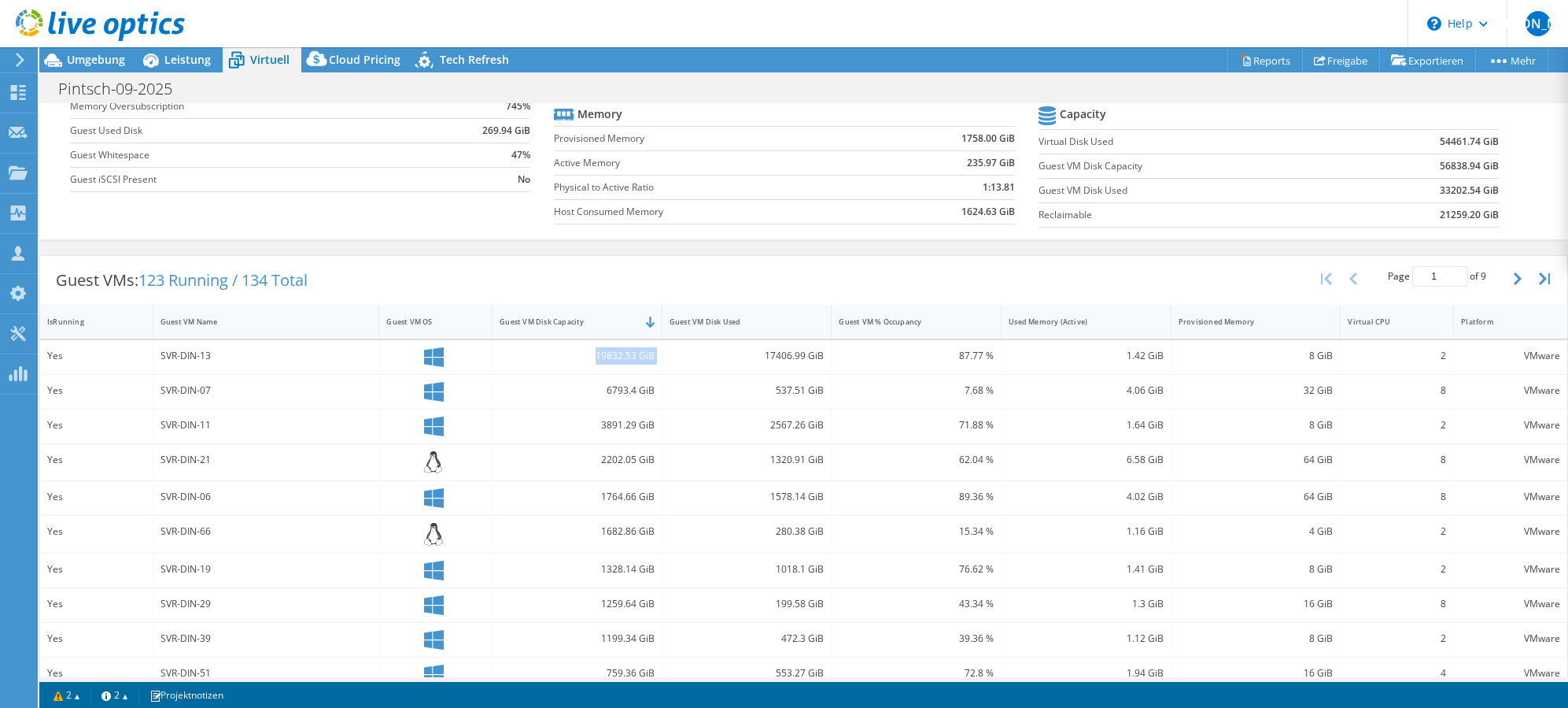
drag, startPoint x: 580, startPoint y: 354, endPoint x: 664, endPoint y: 358, distance: 84.1
click at [664, 358] on div "Yes SVR-DIN-13 19832.53 GiB 17406.99 GiB 87.77 % 1.42 GiB 8 GiB 2 VMware" at bounding box center [804, 357] width 1527 height 34
click at [953, 355] on div "87.77 %" at bounding box center [916, 355] width 155 height 18
drag, startPoint x: 953, startPoint y: 355, endPoint x: 944, endPoint y: 361, distance: 10.8
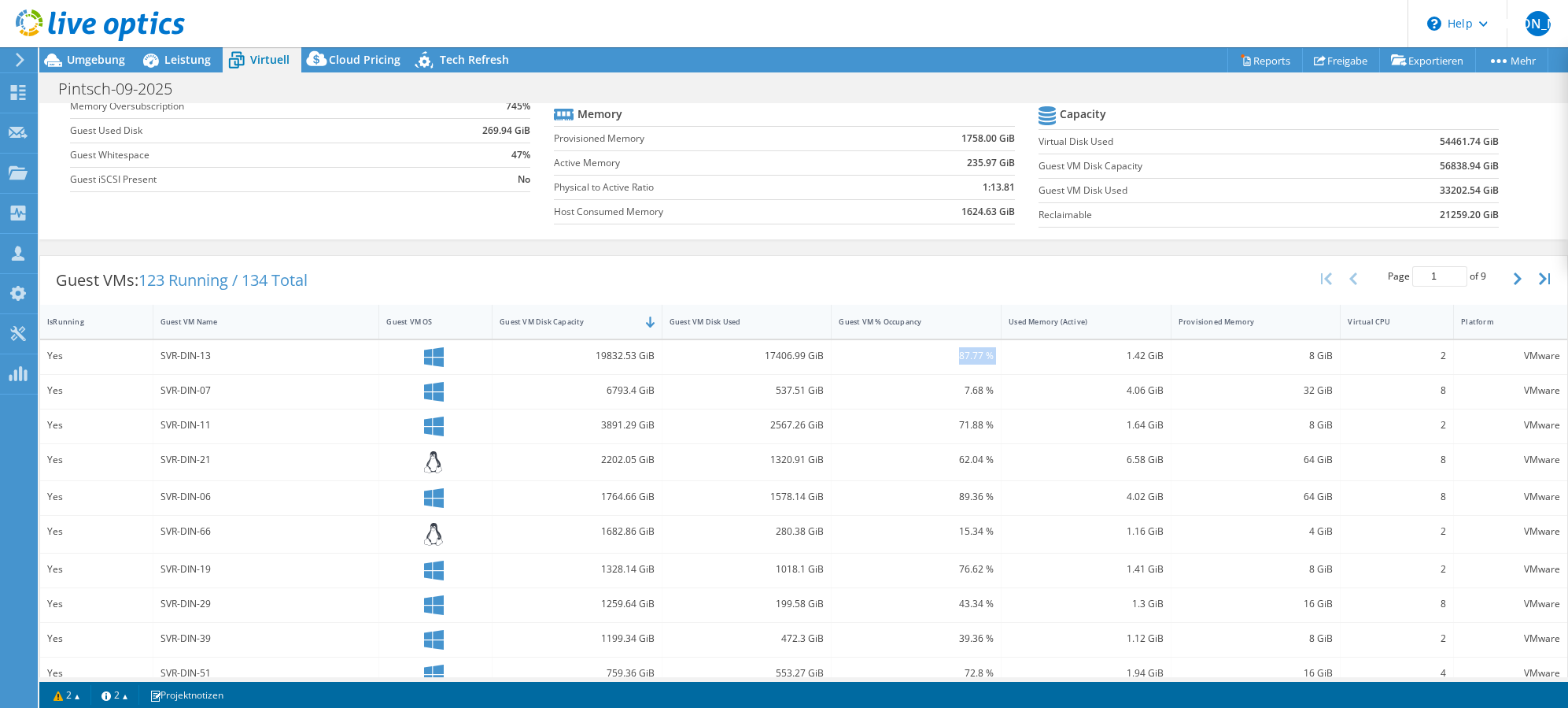
click at [953, 356] on div "87.77 %" at bounding box center [916, 355] width 155 height 18
drag, startPoint x: 944, startPoint y: 361, endPoint x: 855, endPoint y: 396, distance: 95.6
click at [855, 396] on div "7.68 %" at bounding box center [916, 390] width 155 height 18
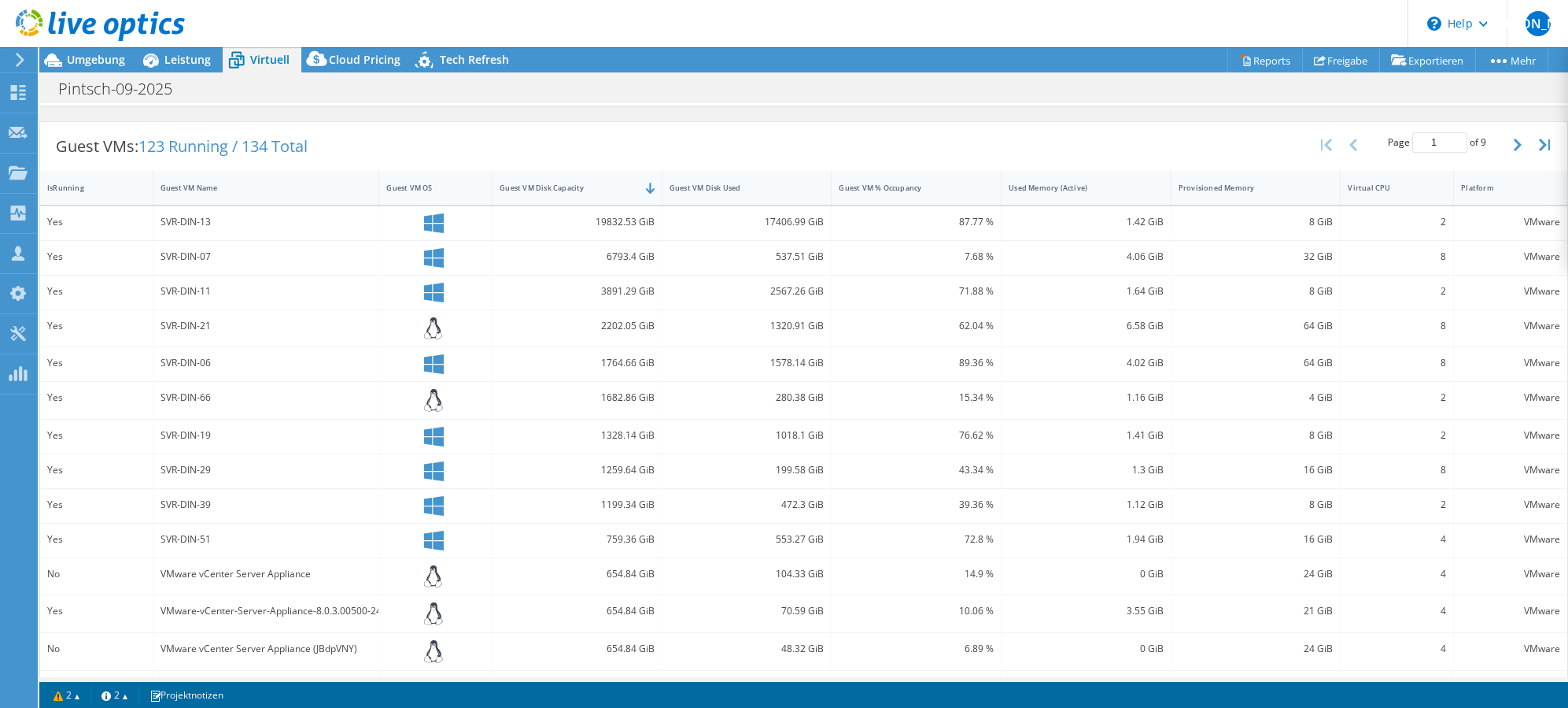
scroll to position [315, 0]
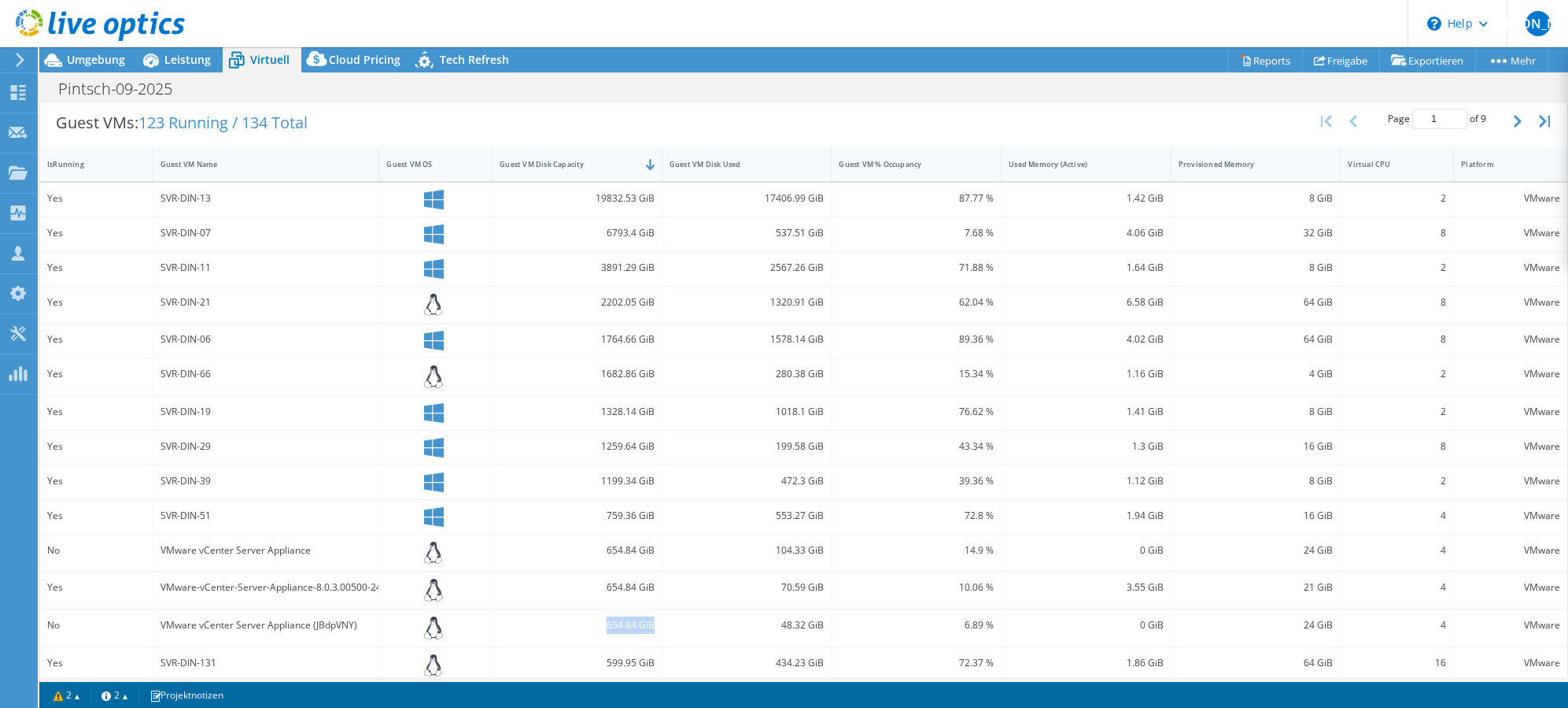
drag, startPoint x: 603, startPoint y: 623, endPoint x: 653, endPoint y: 624, distance: 50.0
click at [652, 625] on div "654.84 GiB" at bounding box center [577, 628] width 170 height 37
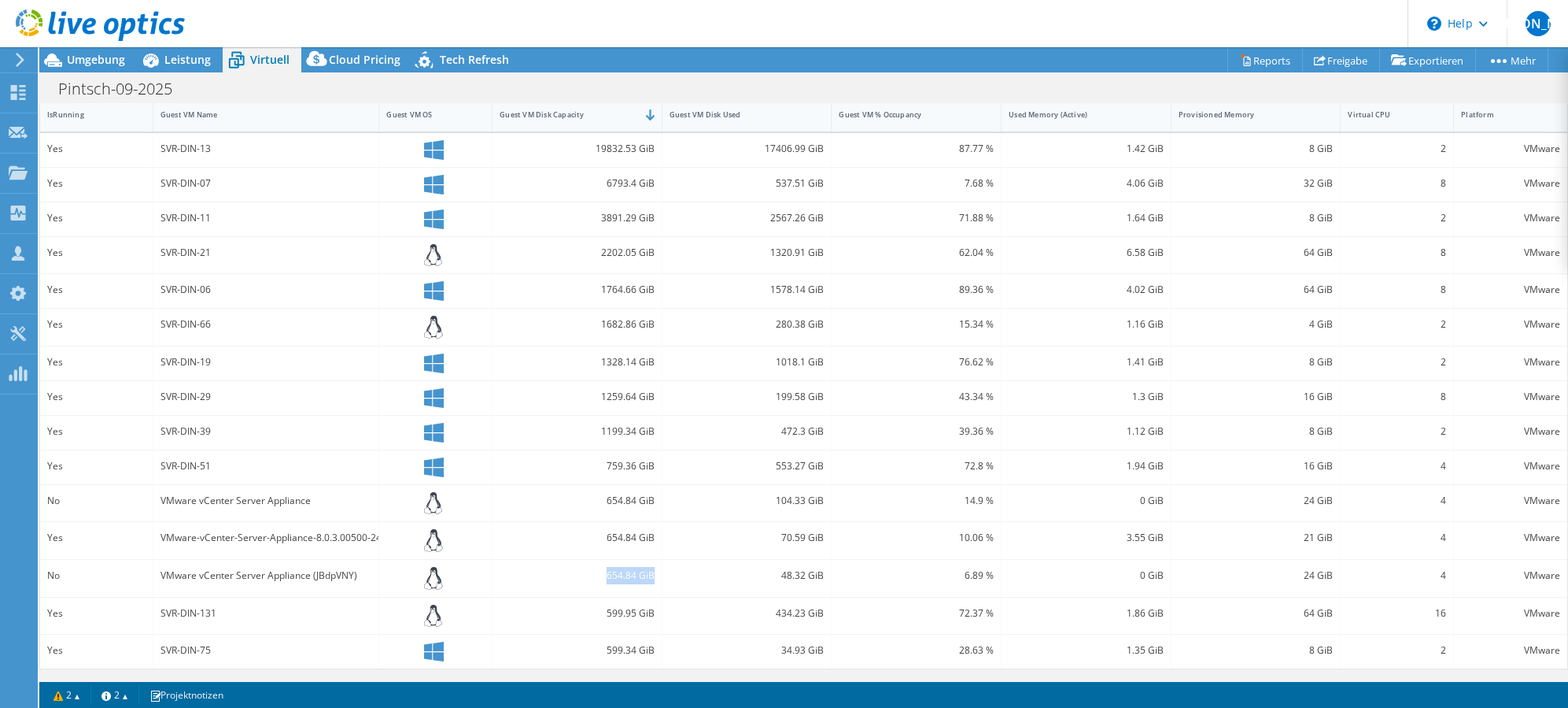
scroll to position [0, 0]
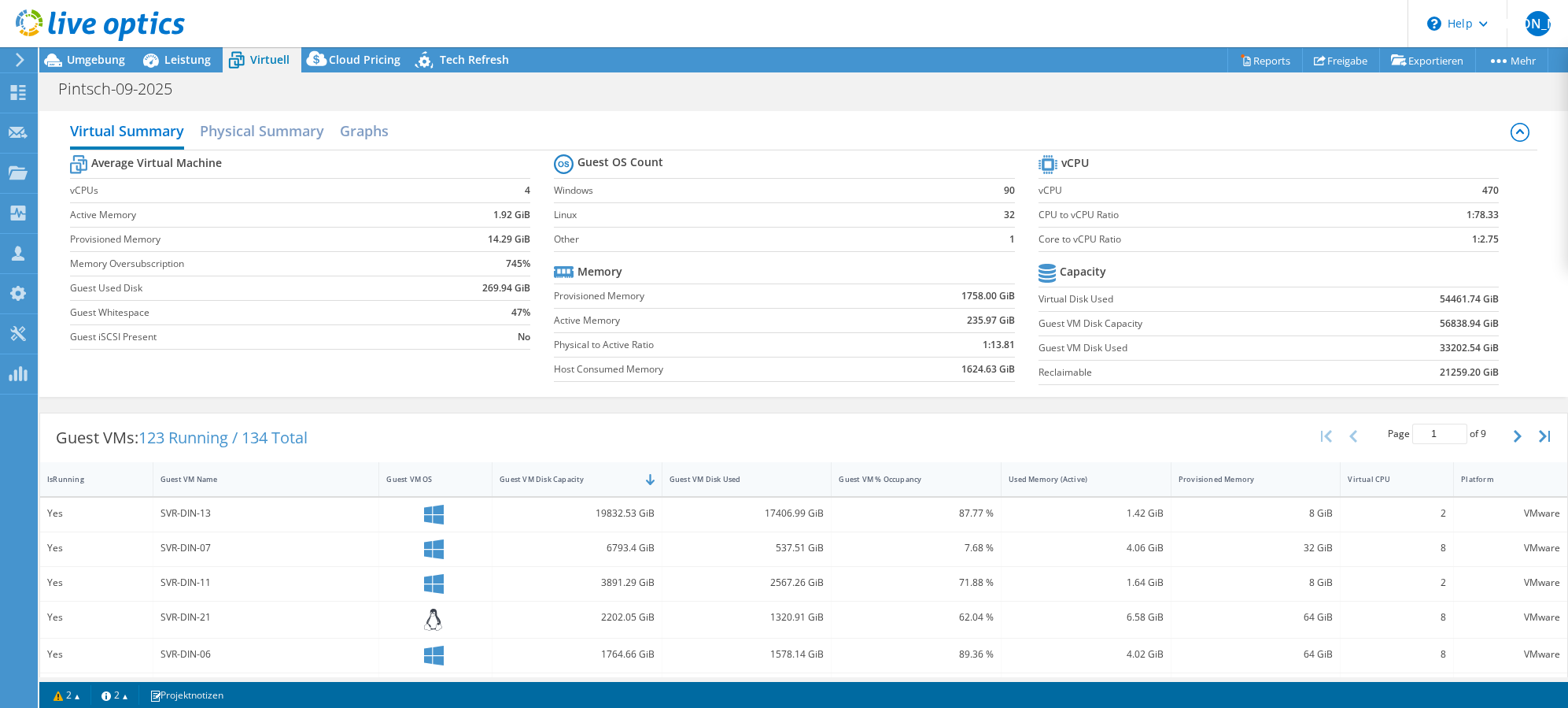
click at [795, 403] on div "Virtual Summary Physical Summary Graphs Average Virtual Machine vCPUs 4 Active …" at bounding box center [804, 254] width 1529 height 301
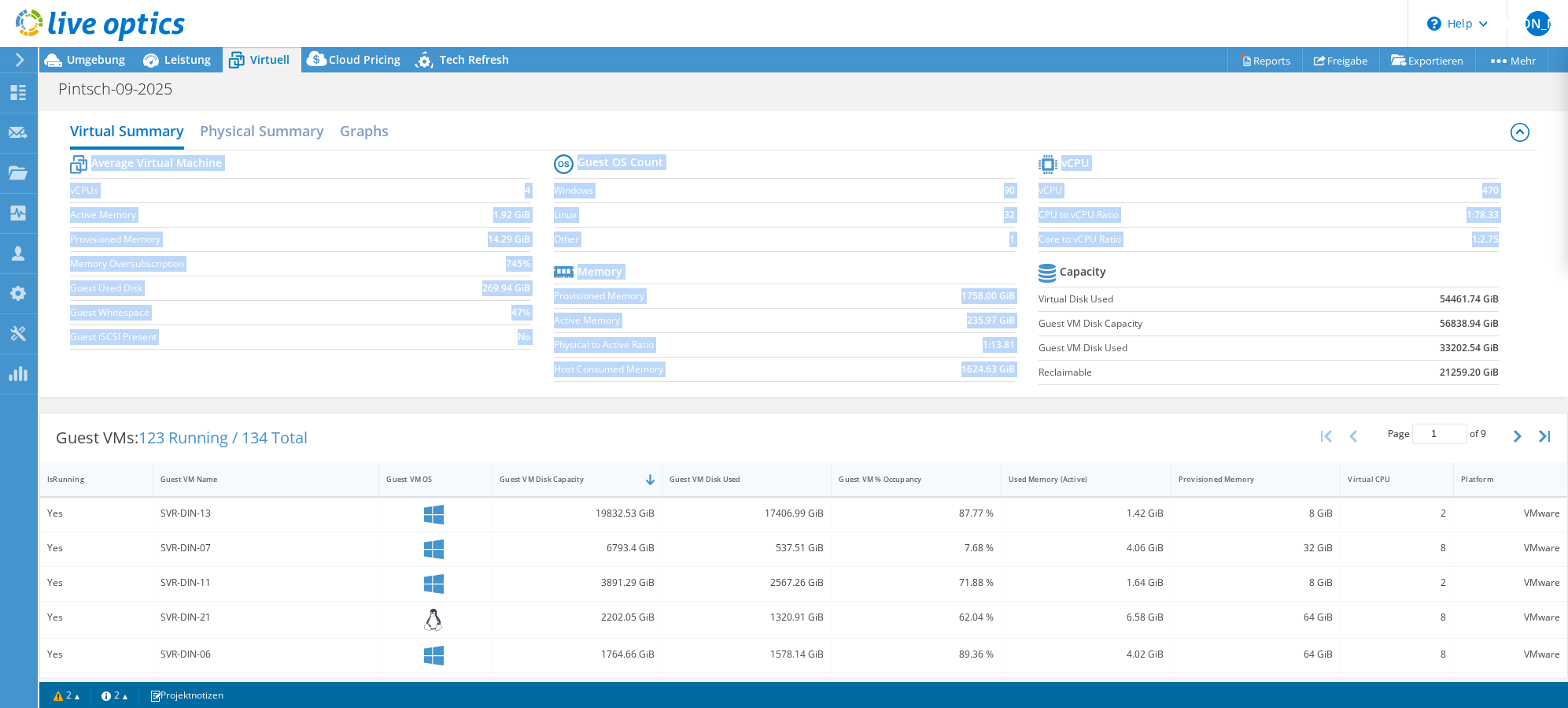
drag, startPoint x: 1517, startPoint y: 267, endPoint x: 1072, endPoint y: 133, distance: 464.7
click at [1072, 133] on div "Virtual Summary Physical Summary Graphs Average Virtual Machine vCPUs 4 Active …" at bounding box center [804, 254] width 1529 height 285
drag, startPoint x: 1072, startPoint y: 133, endPoint x: 1293, endPoint y: 286, distance: 268.8
click at [1293, 286] on td "Virtual Disk Used" at bounding box center [1189, 298] width 301 height 24
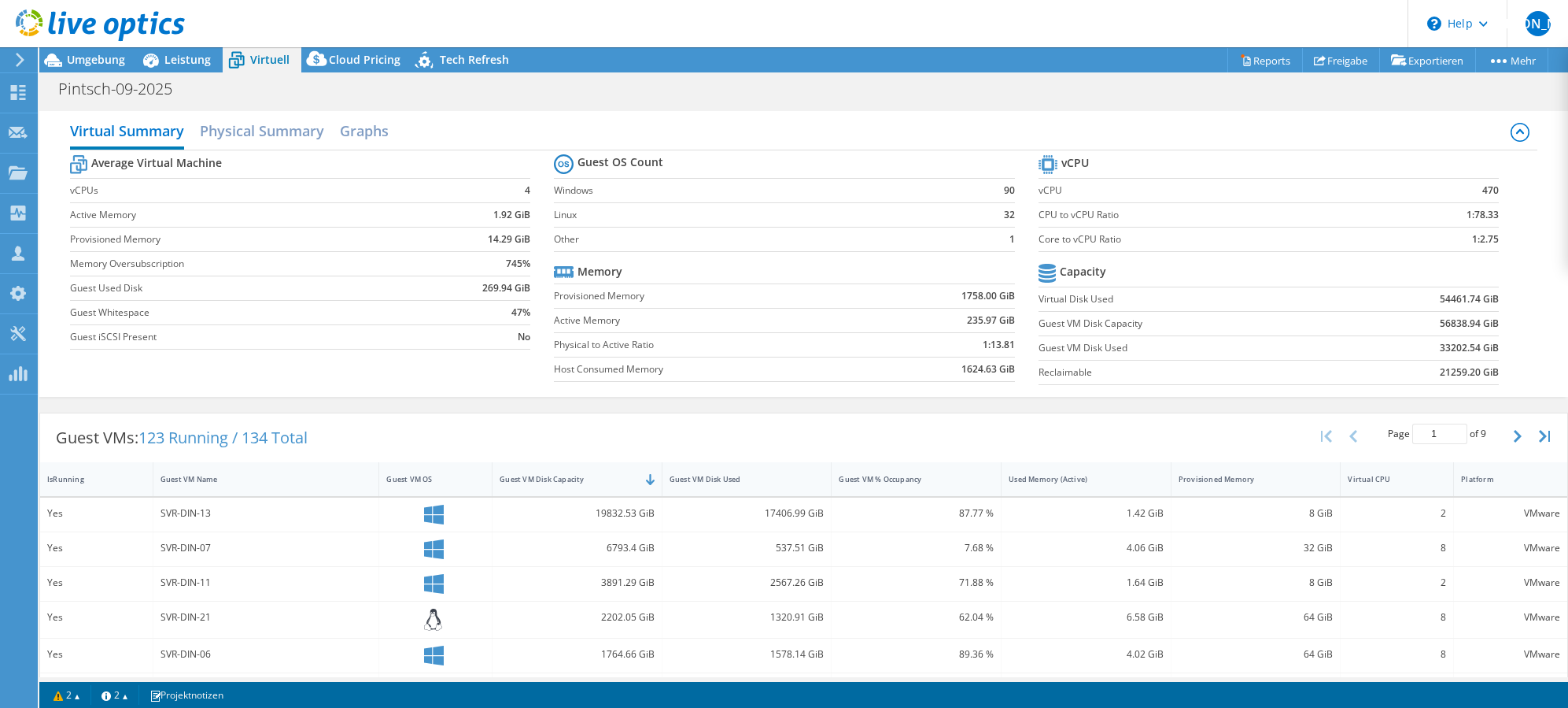
click at [976, 403] on div "Virtual Summary Physical Summary Graphs Average Virtual Machine vCPUs 4 Active …" at bounding box center [804, 254] width 1529 height 301
click at [818, 77] on div "Pintsch-09-2025 Drucken" at bounding box center [804, 88] width 1529 height 29
click at [860, 98] on div "Pintsch-09-2025 Drucken" at bounding box center [804, 88] width 1529 height 29
click at [860, 97] on div "Pintsch-09-2025 Drucken" at bounding box center [804, 88] width 1529 height 29
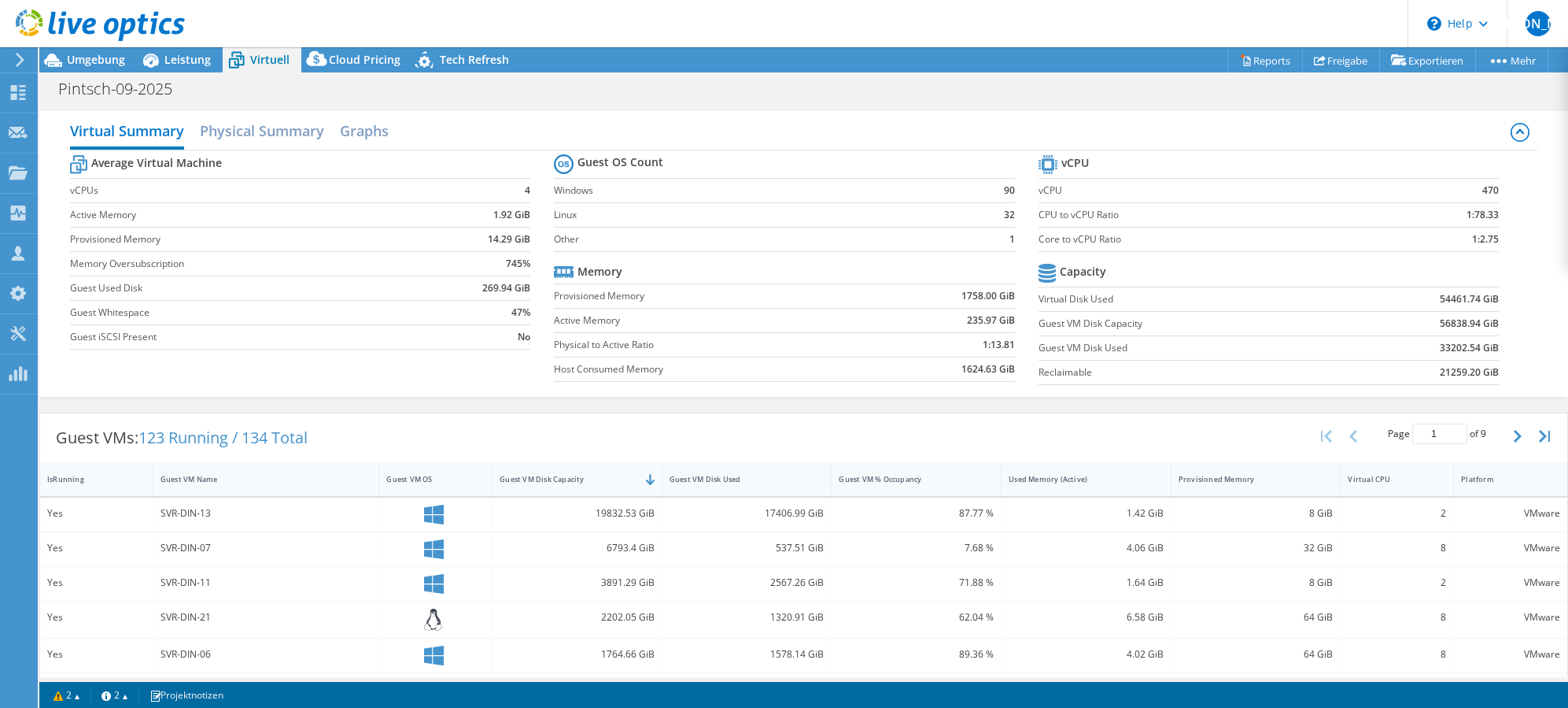
click at [860, 97] on div "Pintsch-09-2025 Drucken" at bounding box center [804, 88] width 1529 height 29
click at [868, 93] on div "Pintsch-09-2025 Drucken" at bounding box center [804, 88] width 1529 height 29
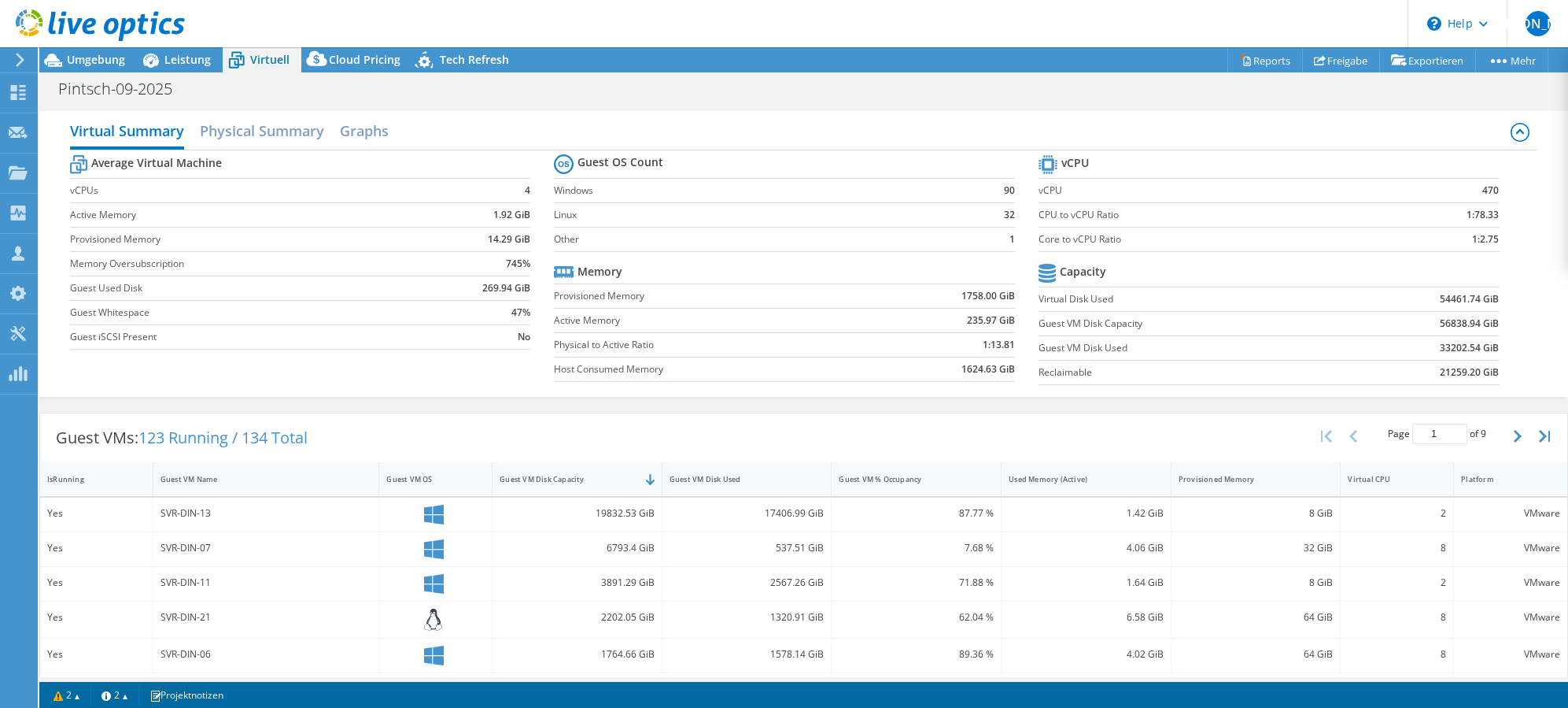
click at [868, 93] on div "Pintsch-09-2025 Drucken" at bounding box center [804, 88] width 1529 height 29
click at [898, 92] on div "Pintsch-09-2025 Drucken" at bounding box center [804, 88] width 1529 height 29
